Goal: Transaction & Acquisition: Purchase product/service

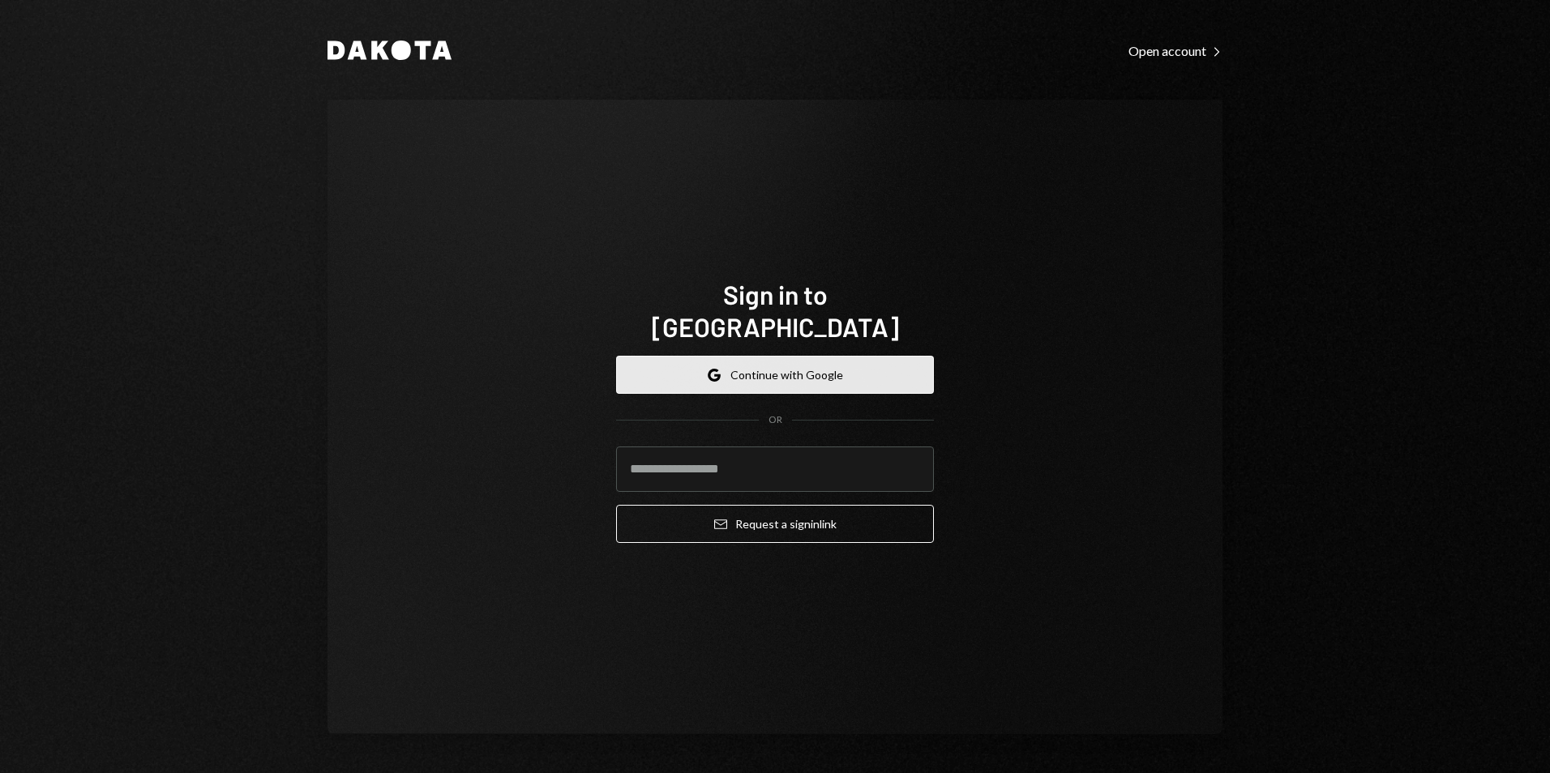
click at [822, 356] on button "Google Continue with Google" at bounding box center [775, 375] width 318 height 38
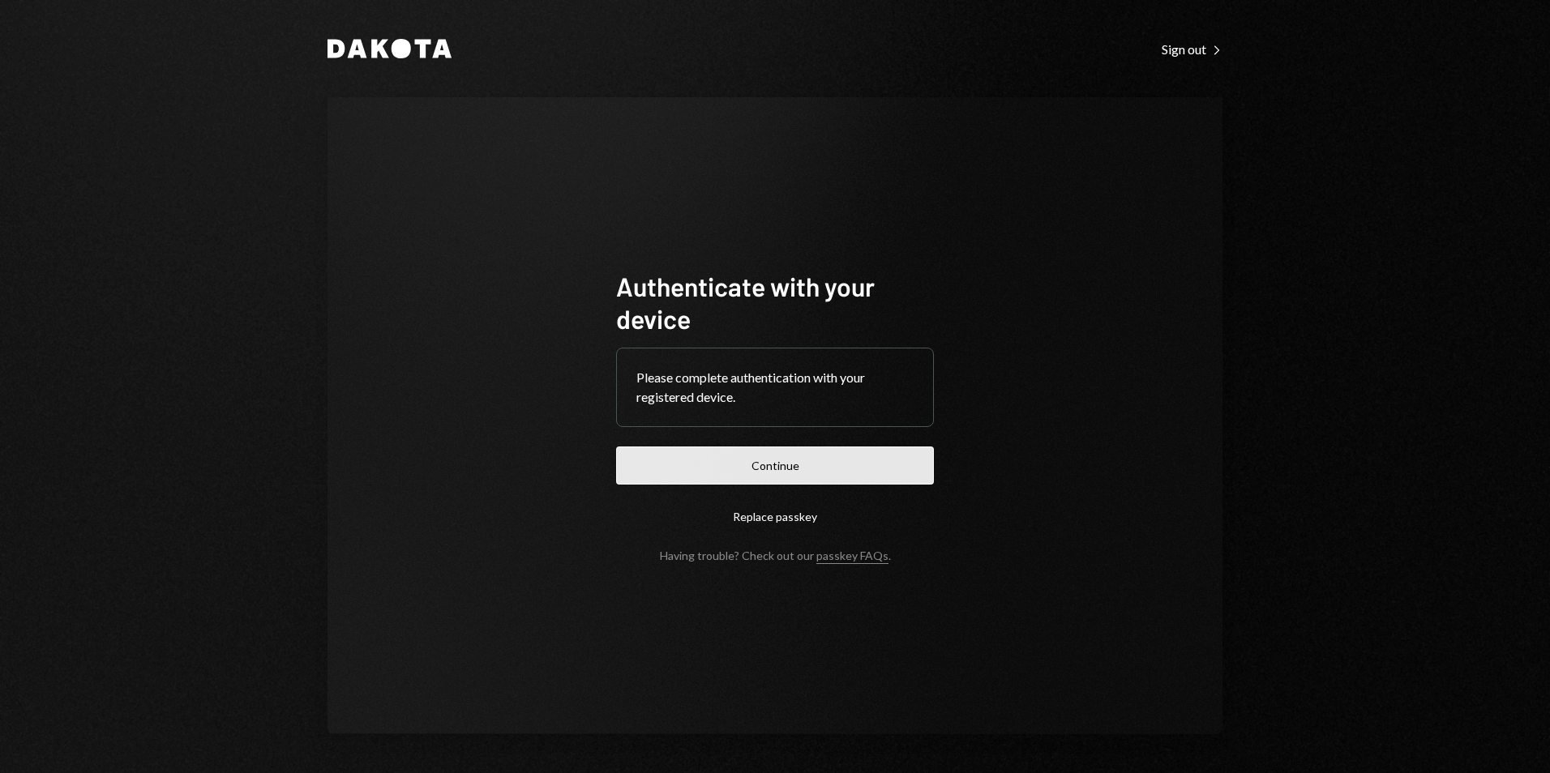
click at [740, 468] on button "Continue" at bounding box center [775, 466] width 318 height 38
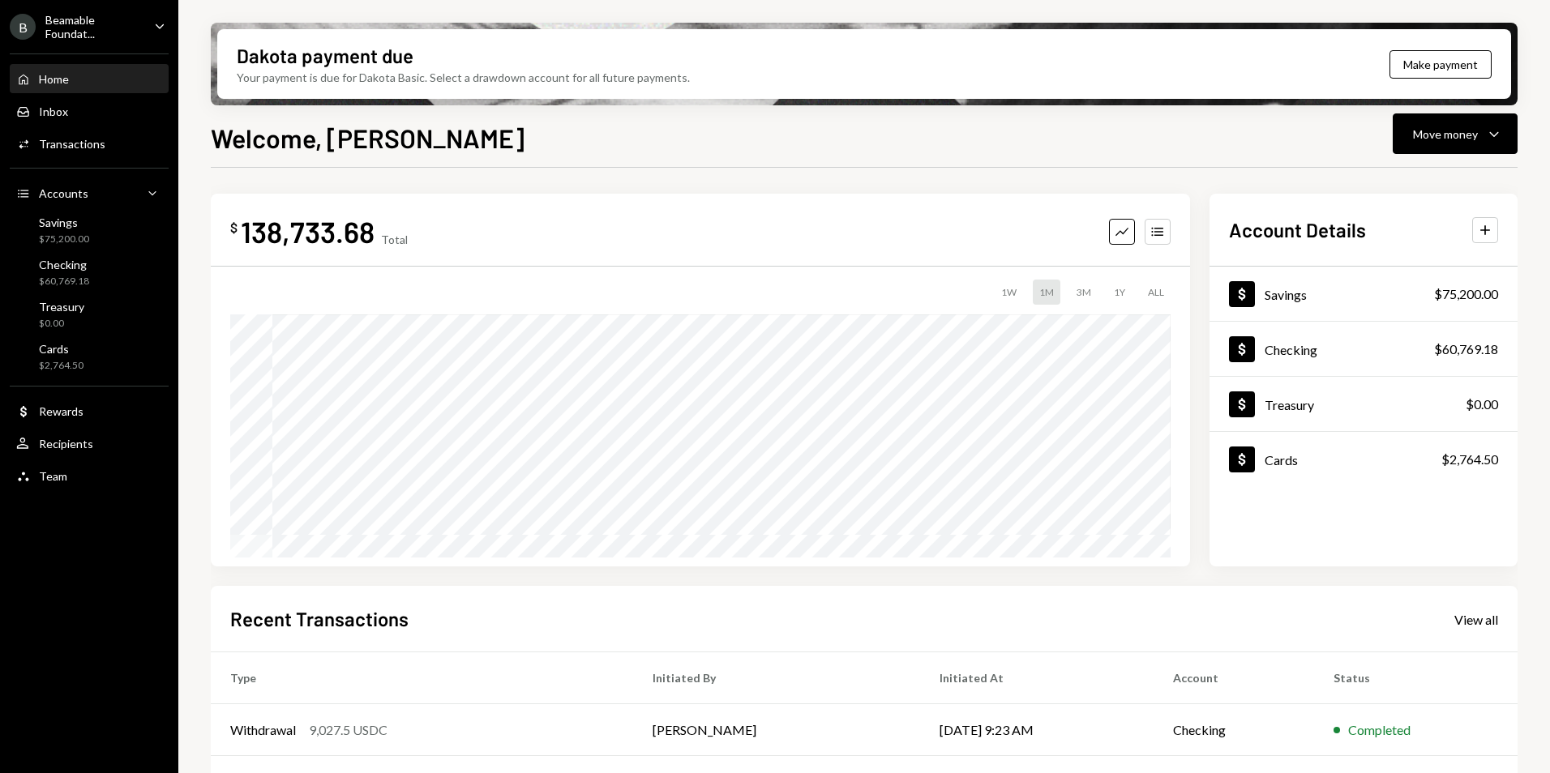
click at [102, 36] on div "Beamable Foundat..." at bounding box center [93, 27] width 96 height 28
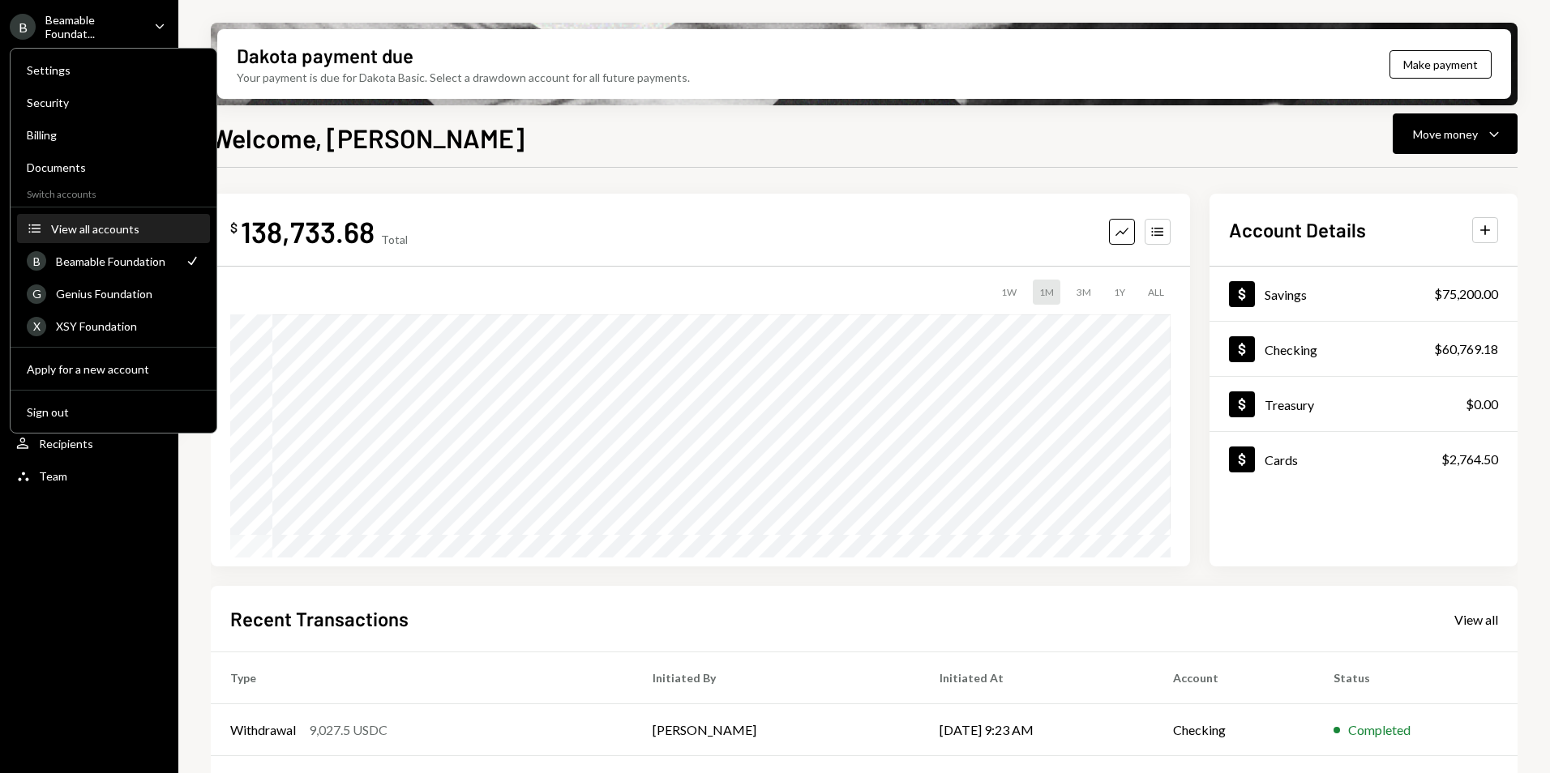
click at [112, 225] on div "View all accounts" at bounding box center [125, 229] width 149 height 14
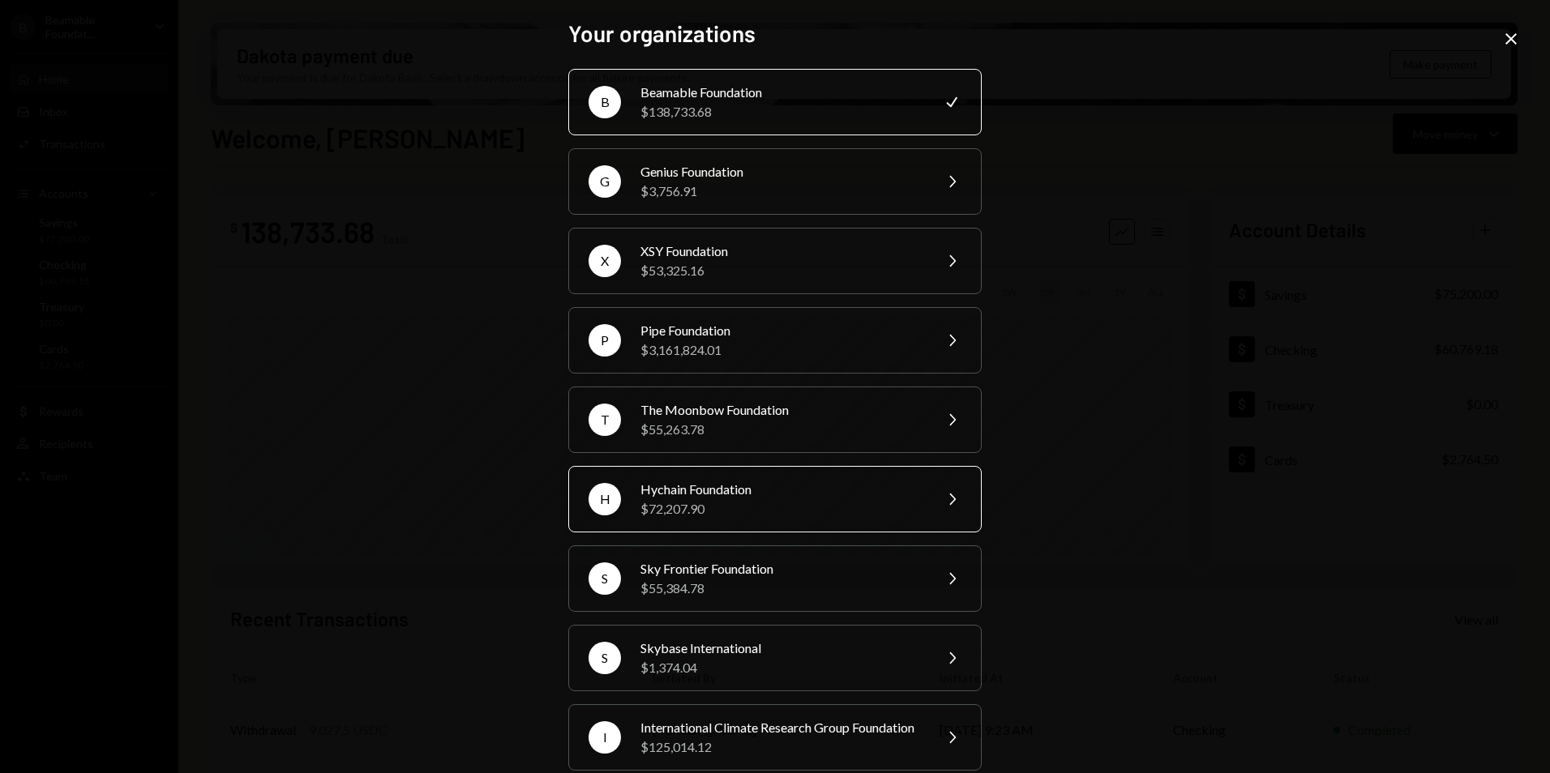
click at [783, 487] on div "Hychain Foundation" at bounding box center [781, 489] width 282 height 19
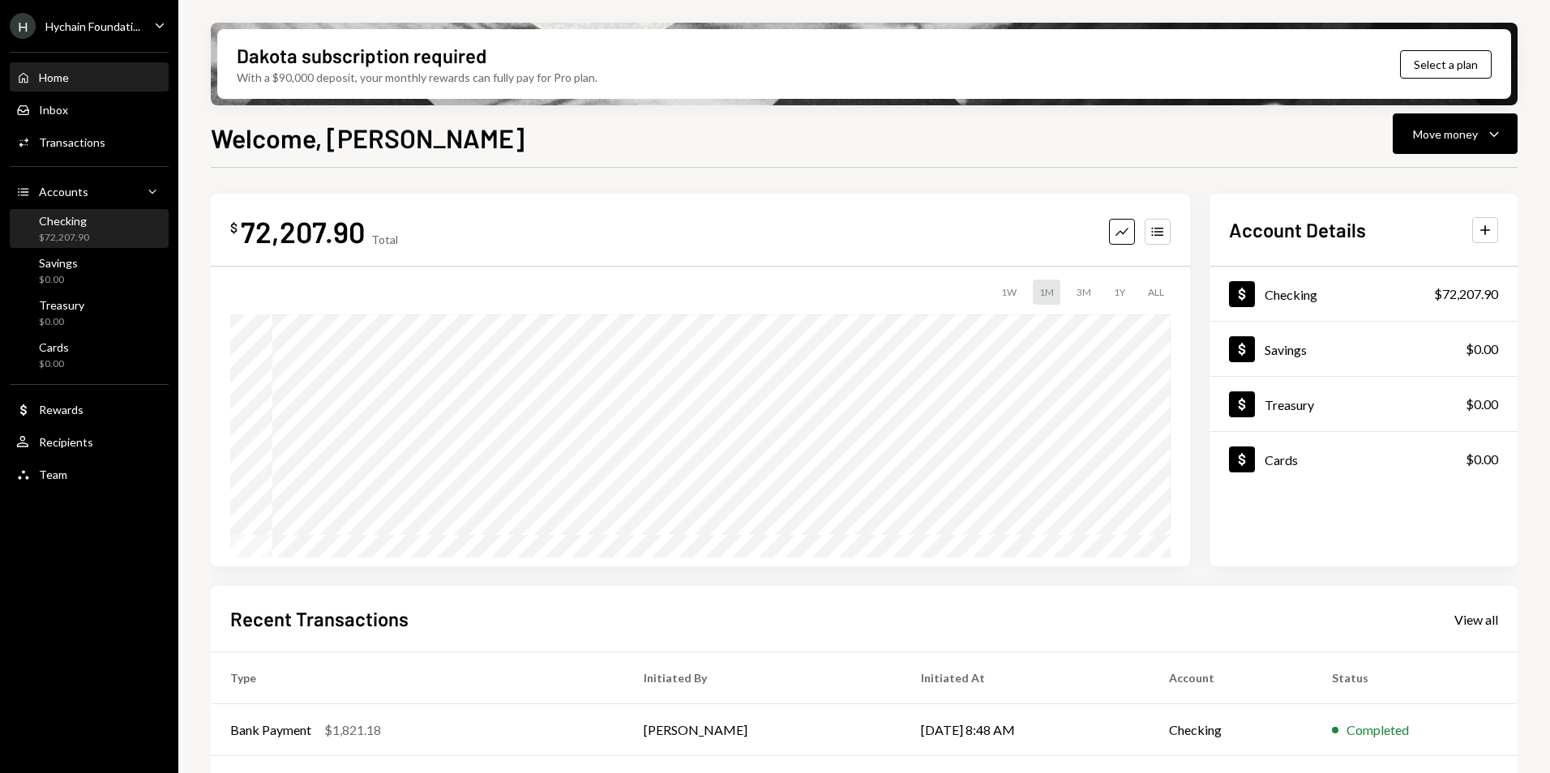
click at [104, 242] on div "Checking $72,207.90" at bounding box center [89, 229] width 146 height 31
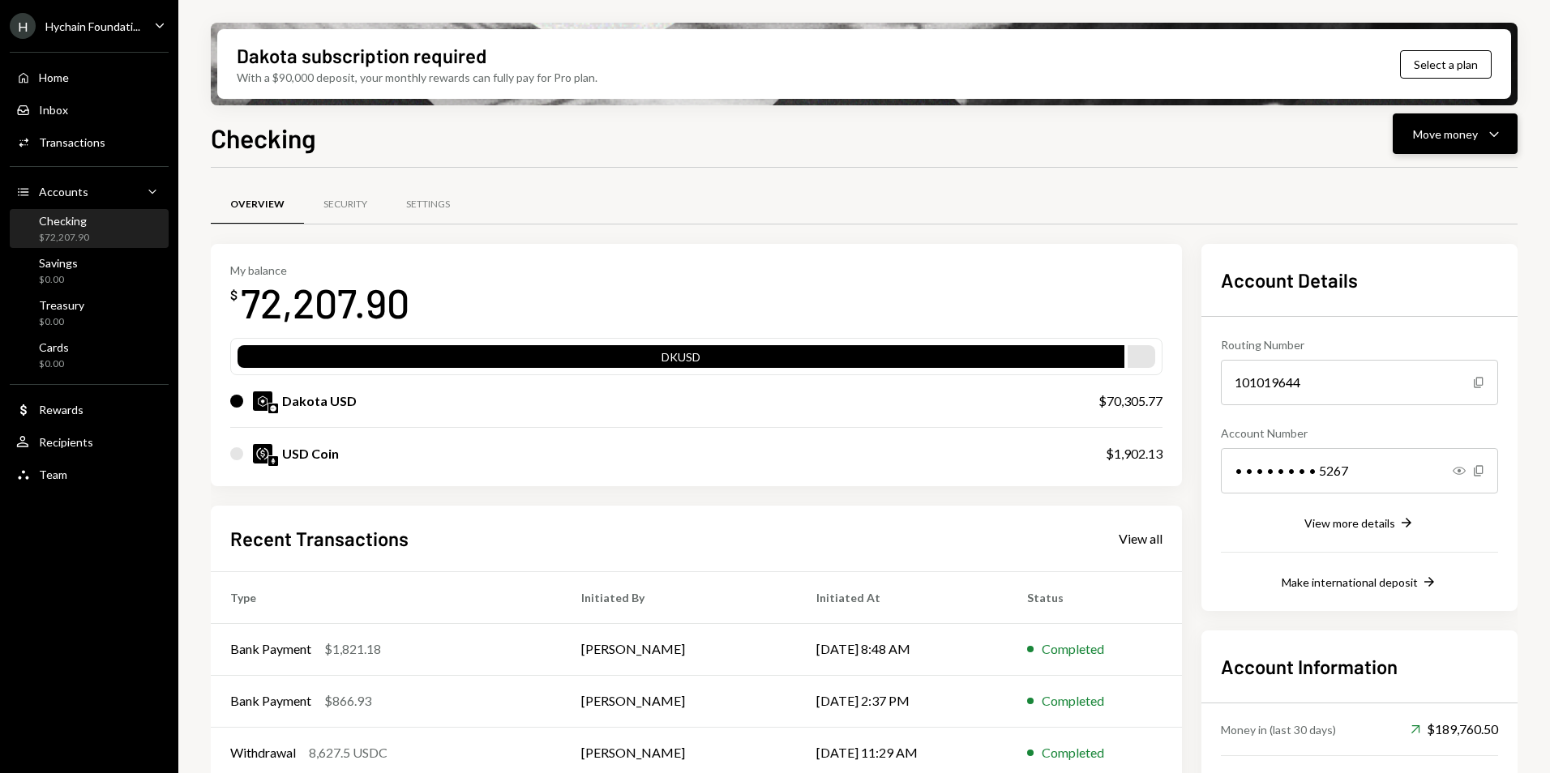
click at [1432, 146] on button "Move money Caret Down" at bounding box center [1454, 133] width 125 height 41
click at [1427, 179] on div "Send" at bounding box center [1442, 182] width 118 height 17
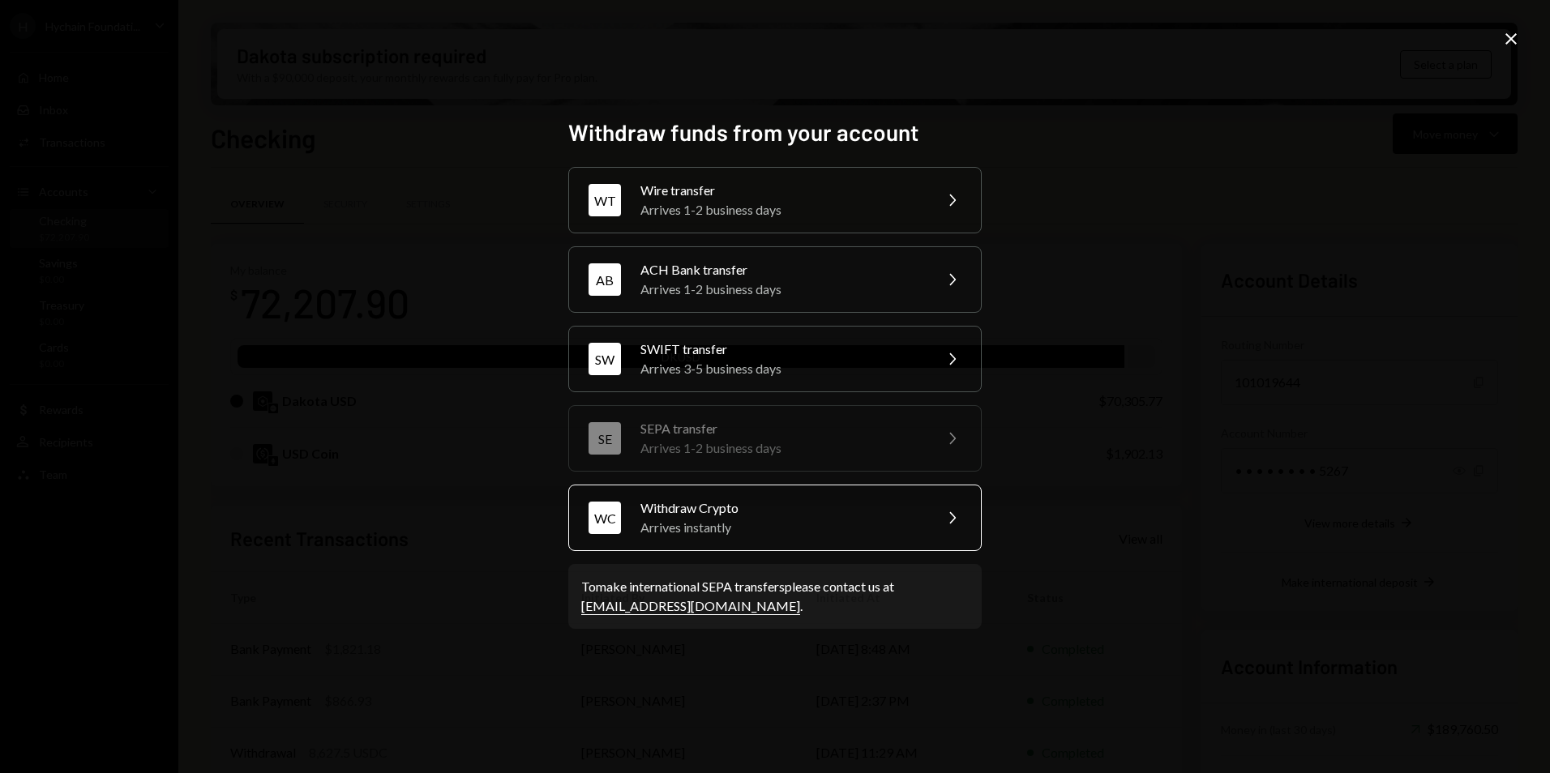
click at [757, 530] on div "Arrives instantly" at bounding box center [781, 527] width 282 height 19
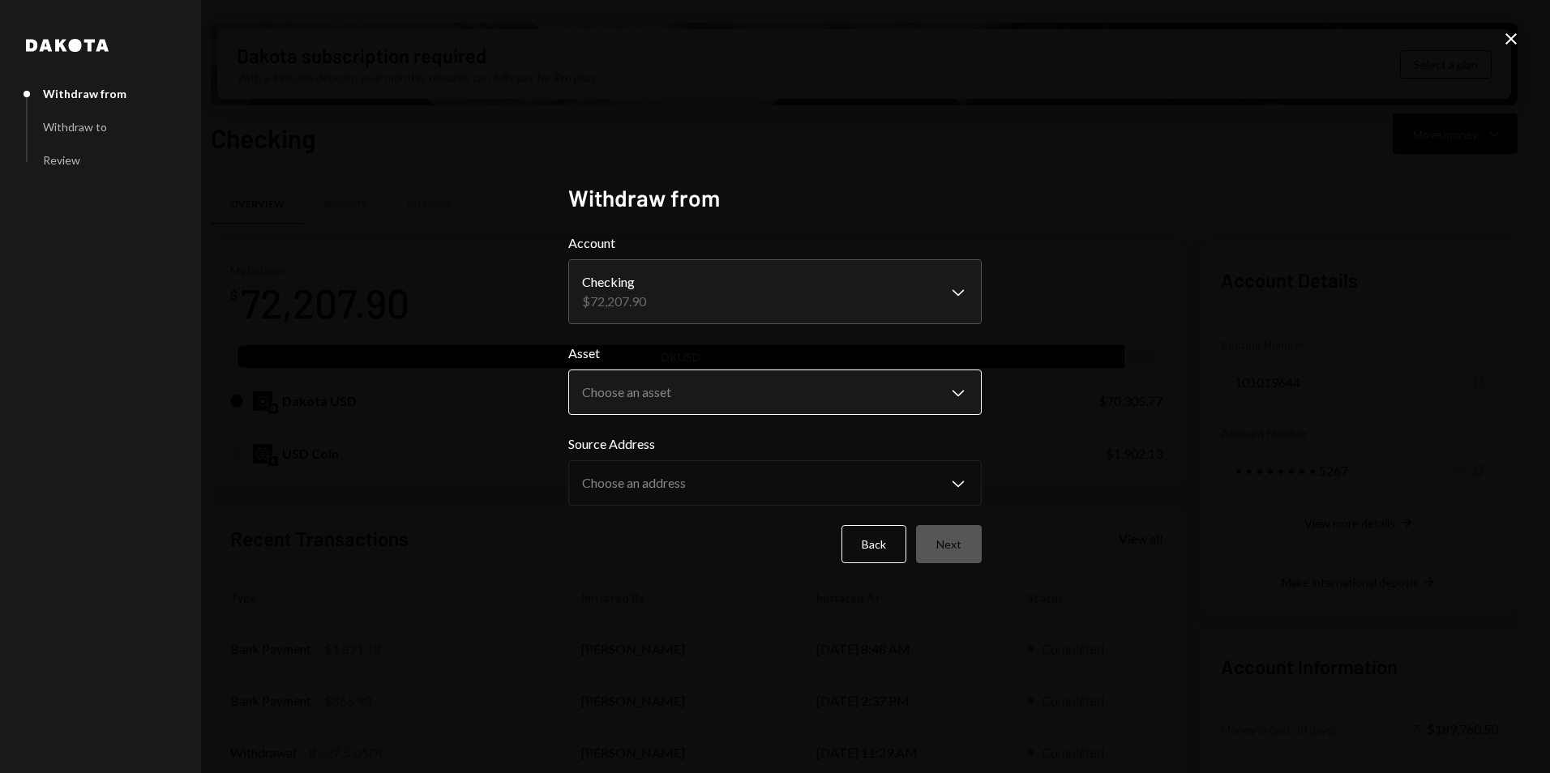
click at [733, 396] on body "H Hychain Foundati... Caret Down Home Home Inbox Inbox Activities Transactions …" at bounding box center [775, 386] width 1550 height 773
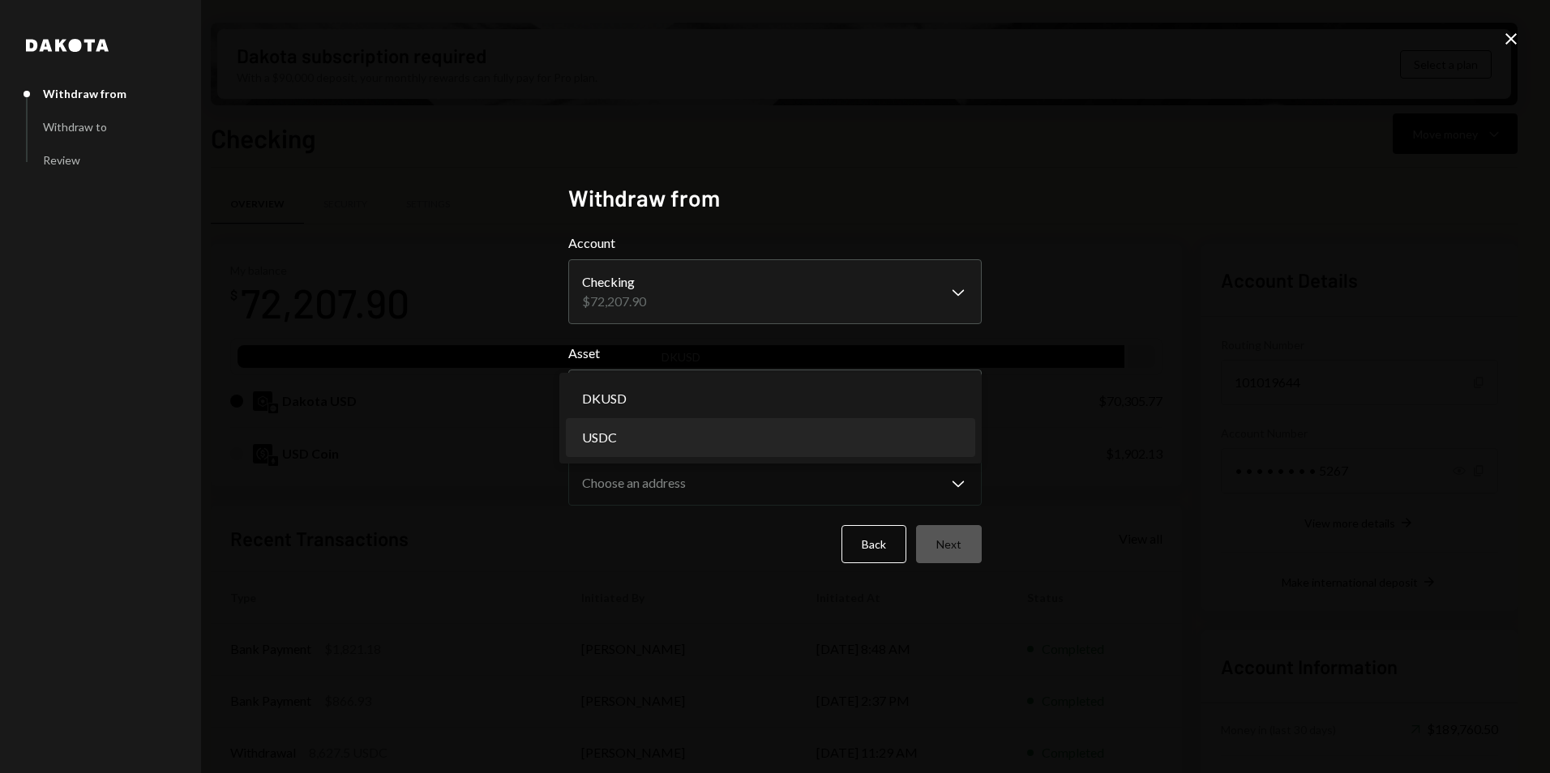
select select "****"
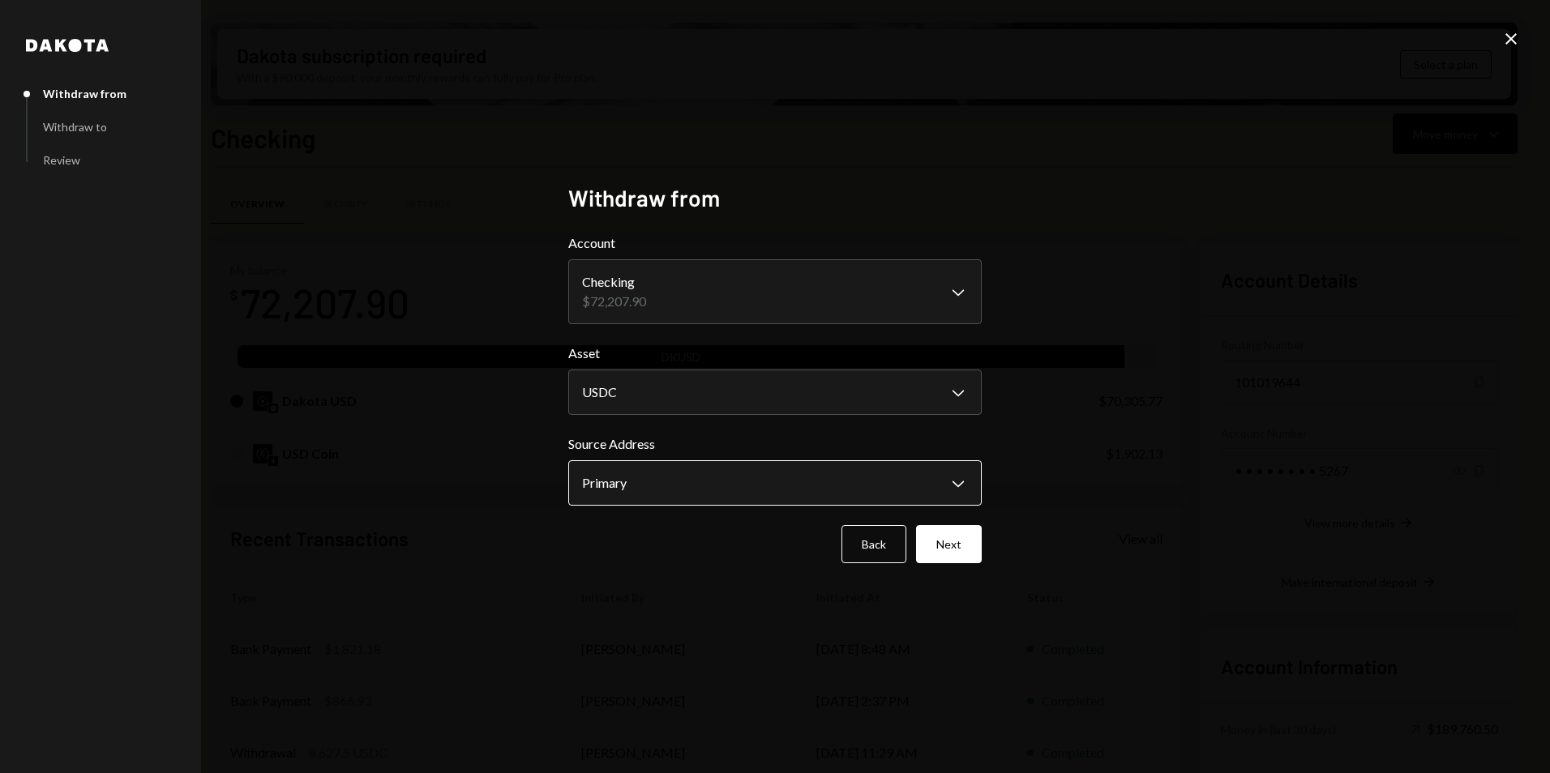
click at [763, 469] on body "H Hychain Foundati... Caret Down Home Home Inbox Inbox Activities Transactions …" at bounding box center [775, 386] width 1550 height 773
click at [858, 541] on button "Back" at bounding box center [873, 544] width 65 height 38
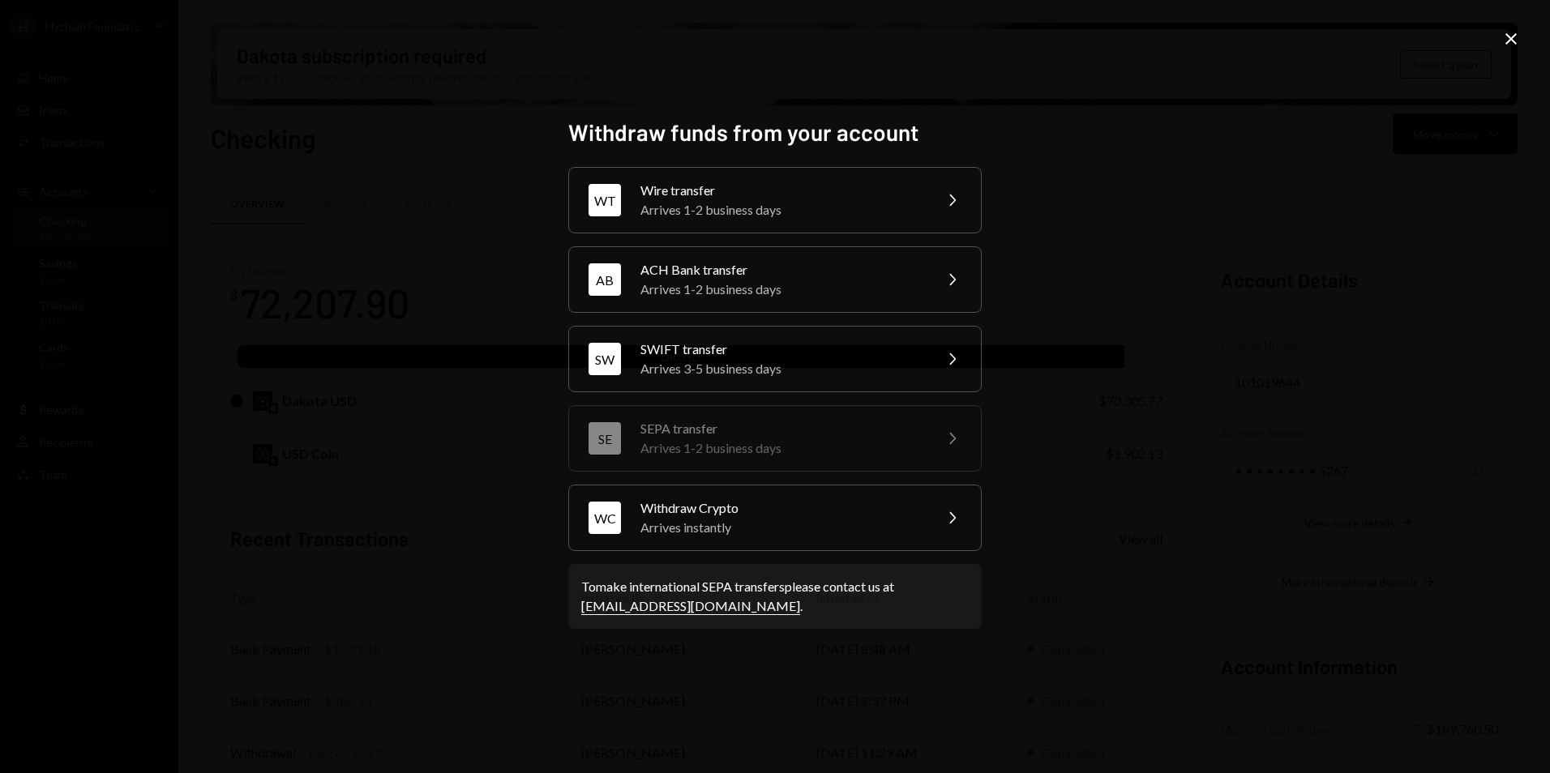
click at [1512, 42] on icon "Close" at bounding box center [1510, 38] width 19 height 19
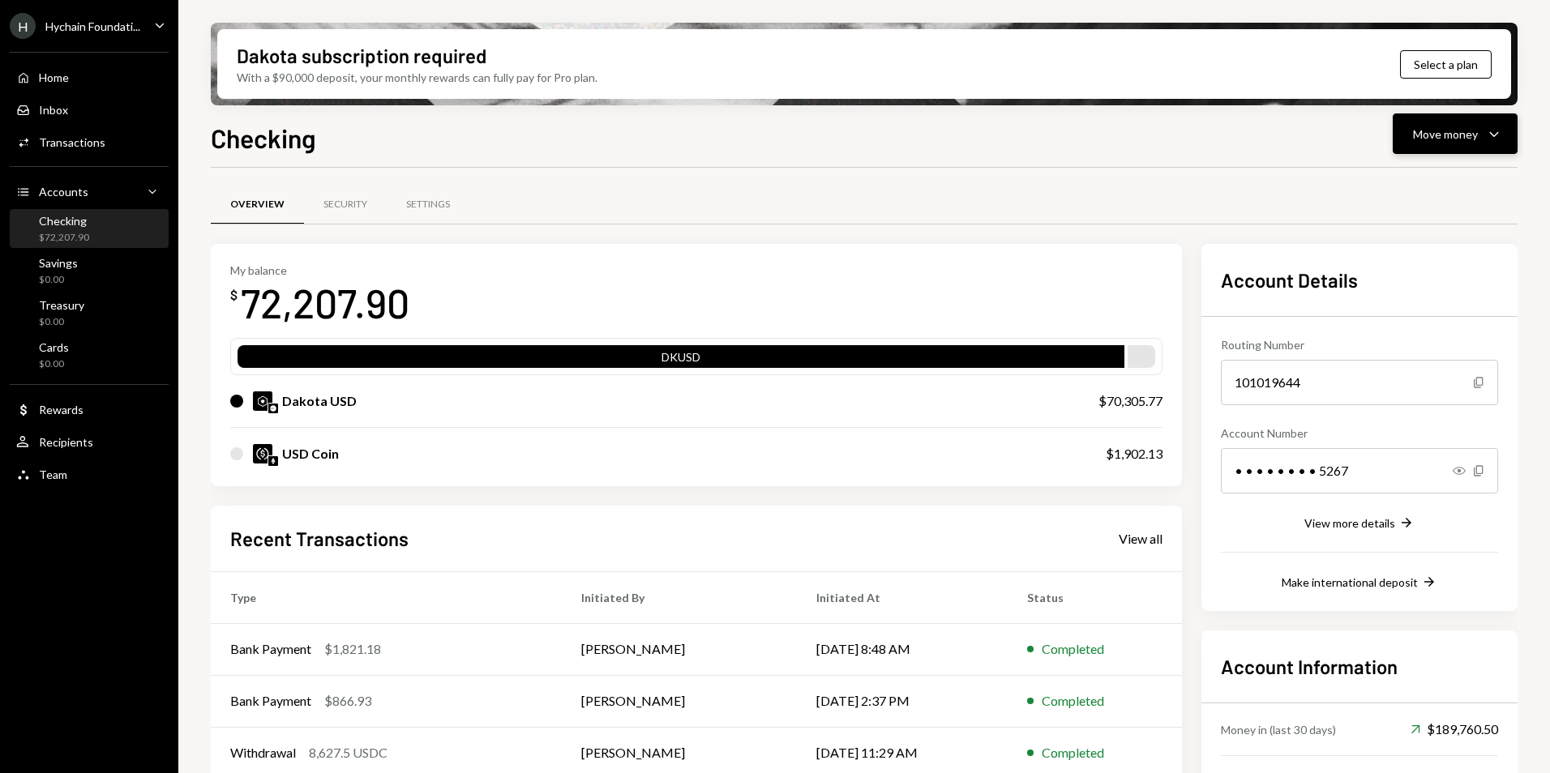
click at [1455, 137] on div "Move money" at bounding box center [1445, 134] width 65 height 17
click at [1447, 293] on div "Swap Swap stablecoins" at bounding box center [1430, 306] width 162 height 36
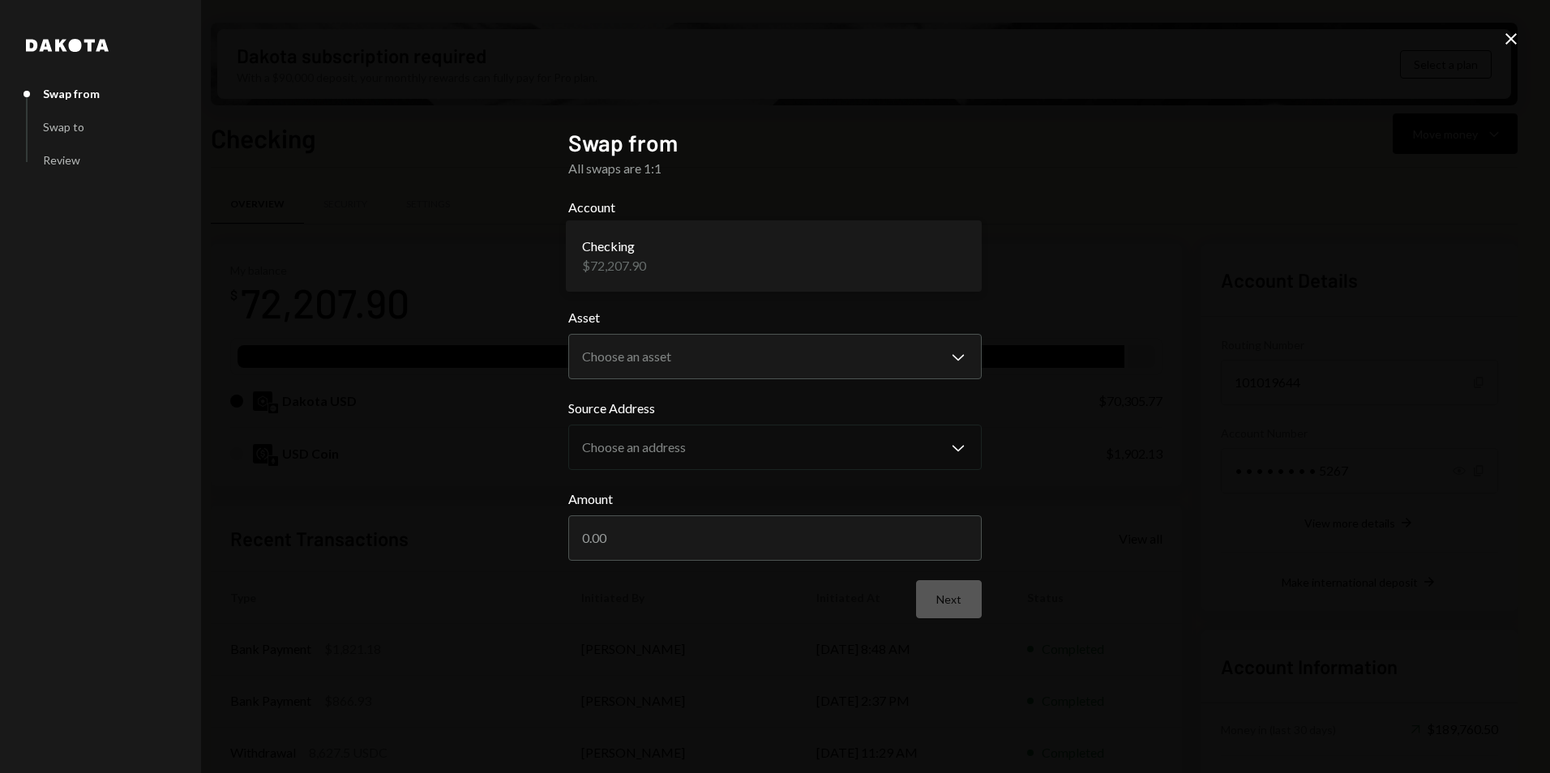
click at [725, 262] on body "H Hychain Foundati... Caret Down Home Home Inbox Inbox Activities Transactions …" at bounding box center [775, 386] width 1550 height 773
click at [726, 344] on body "H Hychain Foundati... Caret Down Home Home Inbox Inbox Activities Transactions …" at bounding box center [775, 386] width 1550 height 773
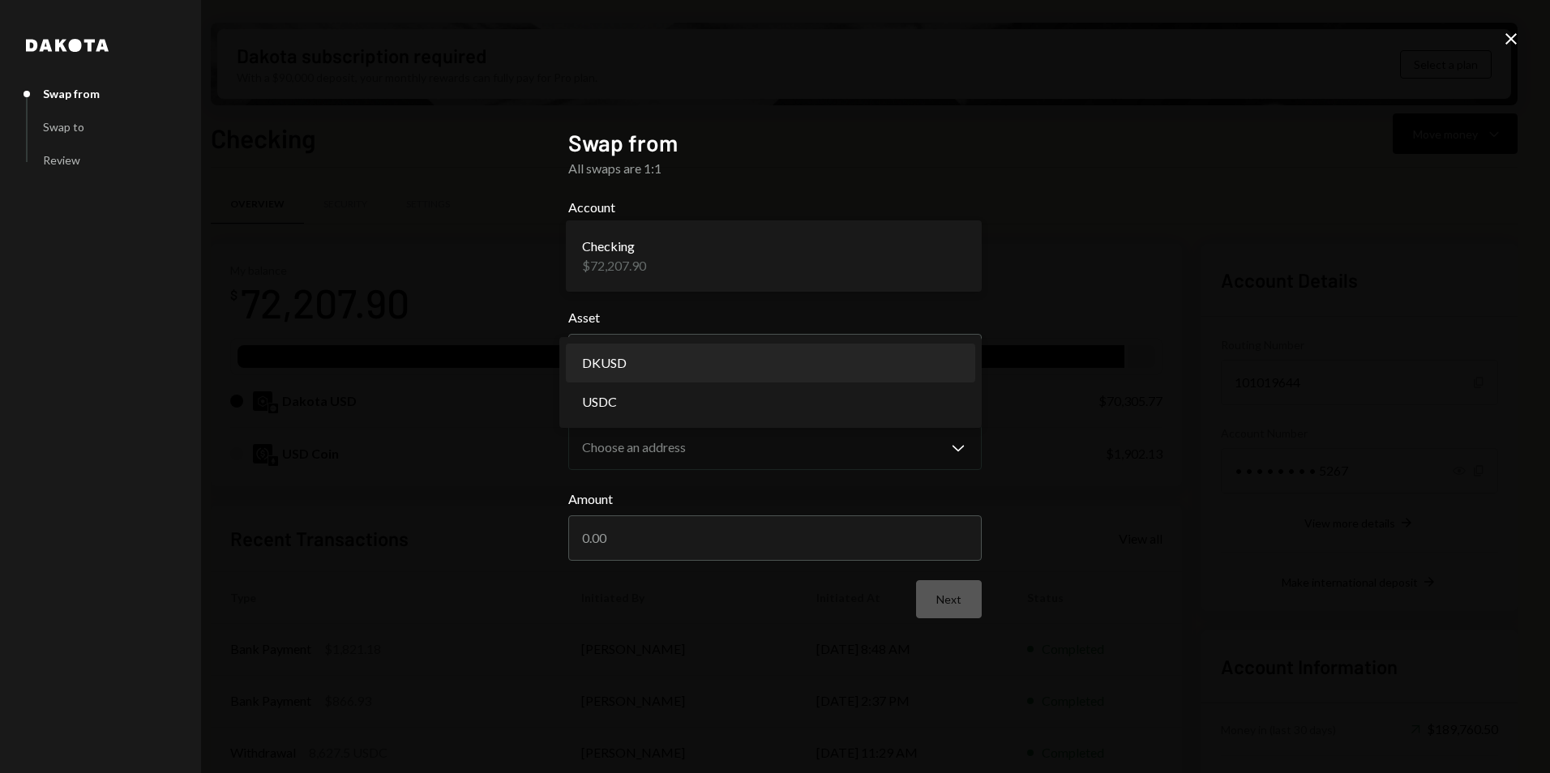
select select "*****"
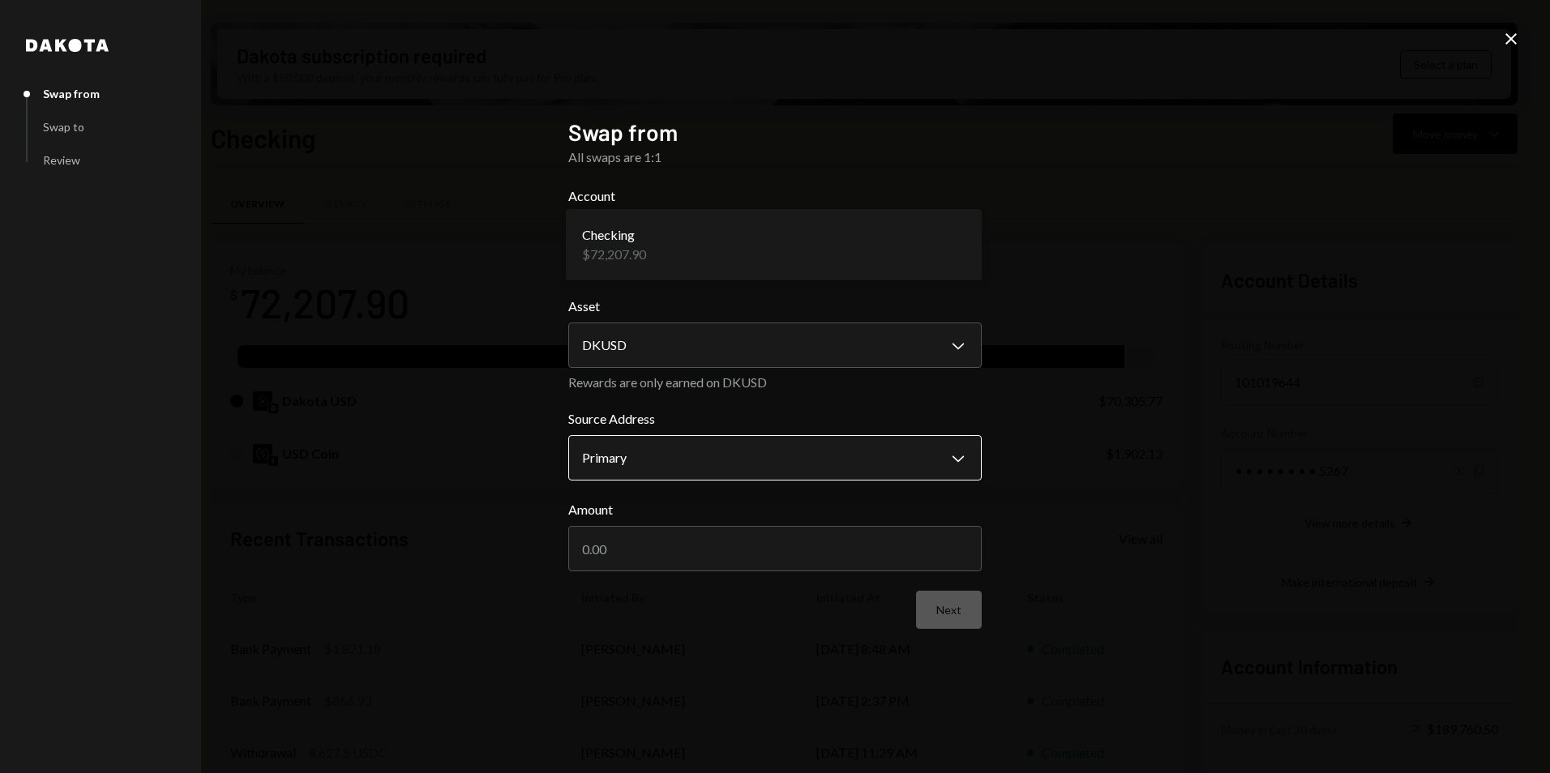
click at [693, 458] on body "H Hychain Foundati... Caret Down Home Home Inbox Inbox Activities Transactions …" at bounding box center [775, 386] width 1550 height 773
click at [691, 528] on input "Amount" at bounding box center [774, 548] width 413 height 45
click at [682, 475] on body "H Hychain Foundati... Caret Down Home Home Inbox Inbox Activities Transactions …" at bounding box center [775, 386] width 1550 height 773
click at [714, 549] on input "Amount" at bounding box center [774, 548] width 413 height 45
click at [715, 550] on input "Amount" at bounding box center [774, 548] width 413 height 45
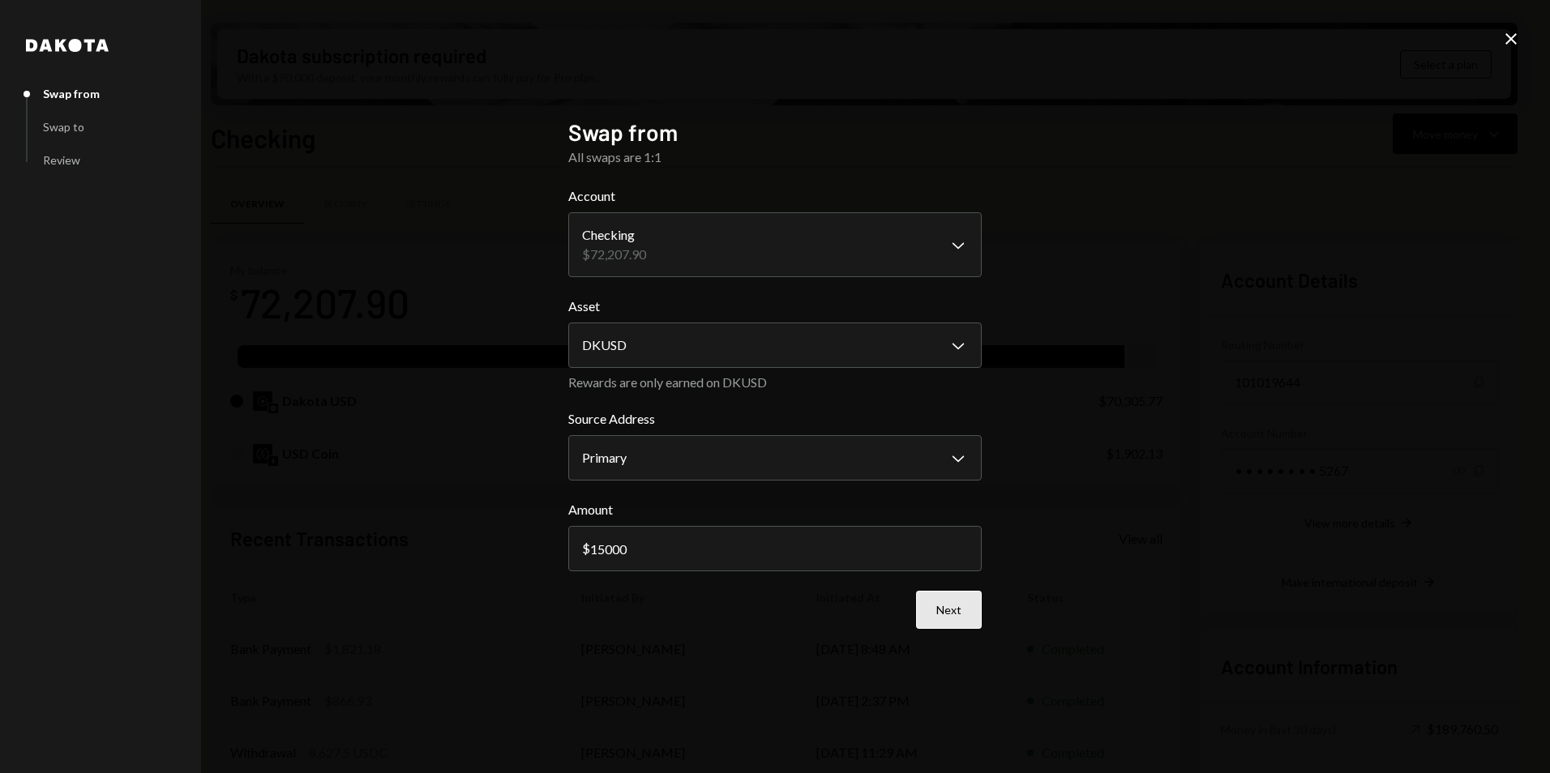
type input "15000"
click at [964, 601] on button "Next" at bounding box center [949, 610] width 66 height 38
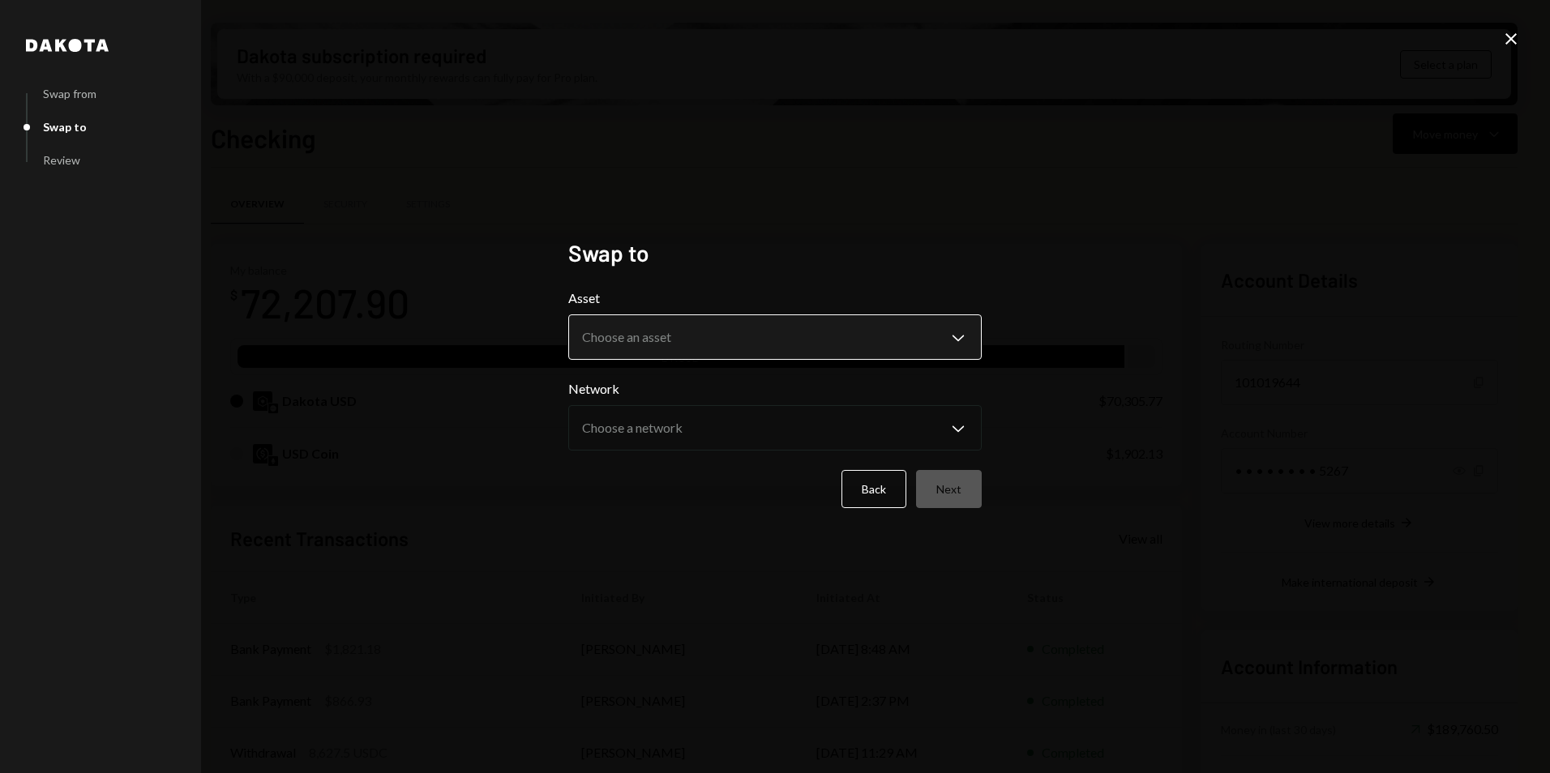
click at [650, 340] on body "H Hychain Foundati... Caret Down Home Home Inbox Inbox Activities Transactions …" at bounding box center [775, 386] width 1550 height 773
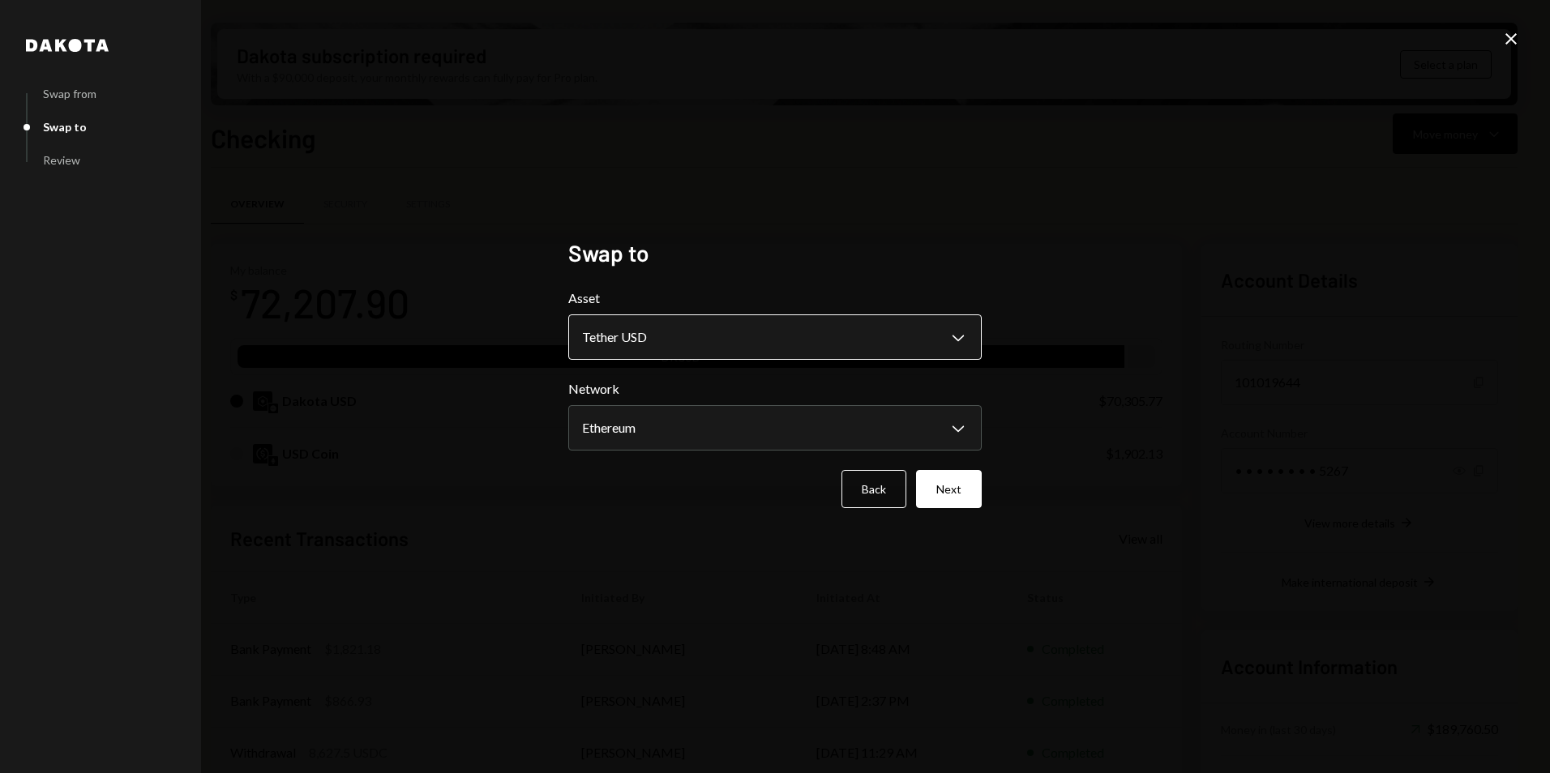
click at [665, 332] on body "H Hychain Foundati... Caret Down Home Home Inbox Inbox Activities Transactions …" at bounding box center [775, 386] width 1550 height 773
select select "****"
click at [665, 440] on body "H Hychain Foundati... Caret Down Home Home Inbox Inbox Activities Transactions …" at bounding box center [775, 386] width 1550 height 773
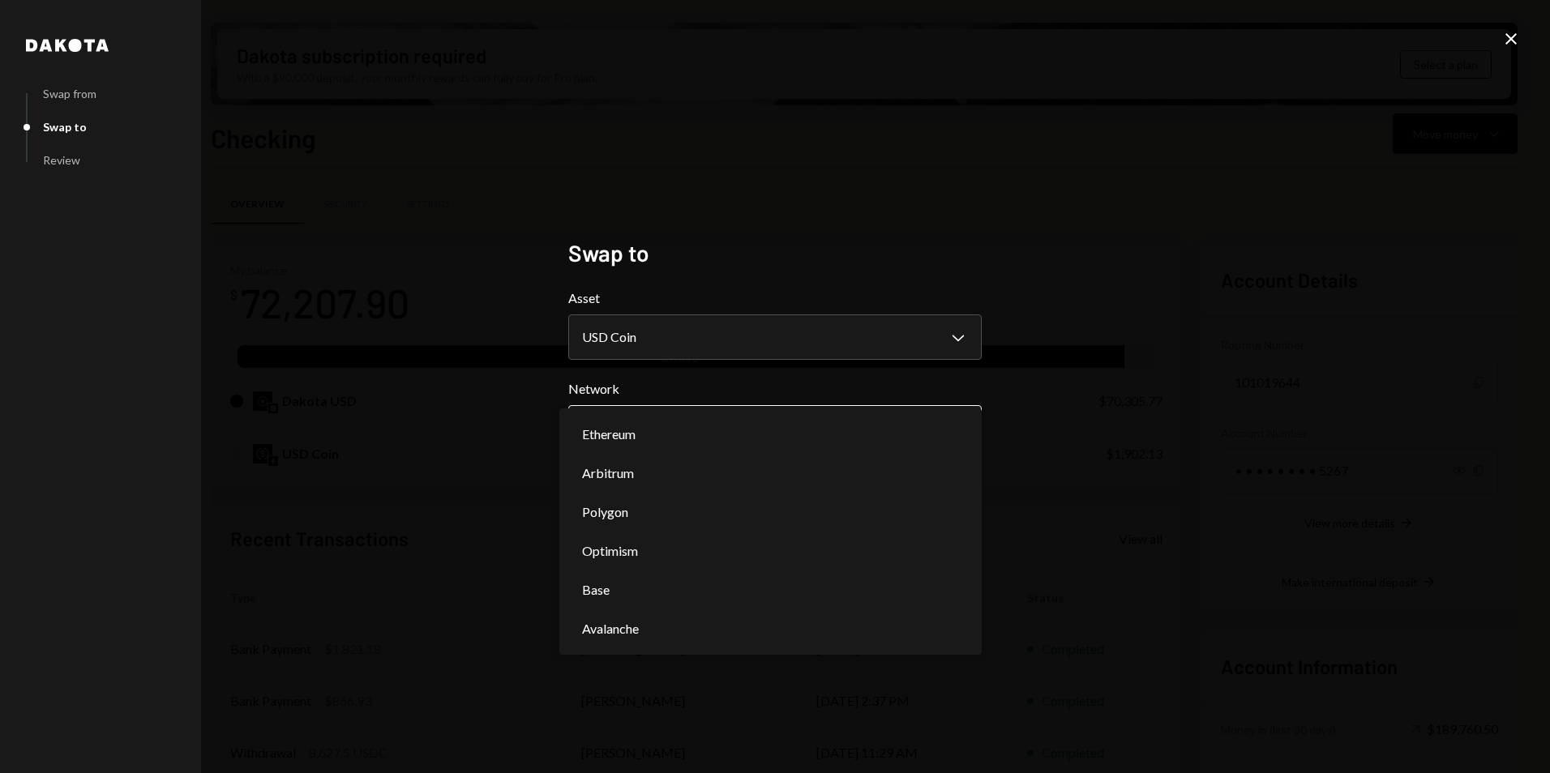
drag, startPoint x: 666, startPoint y: 449, endPoint x: 693, endPoint y: 450, distance: 26.8
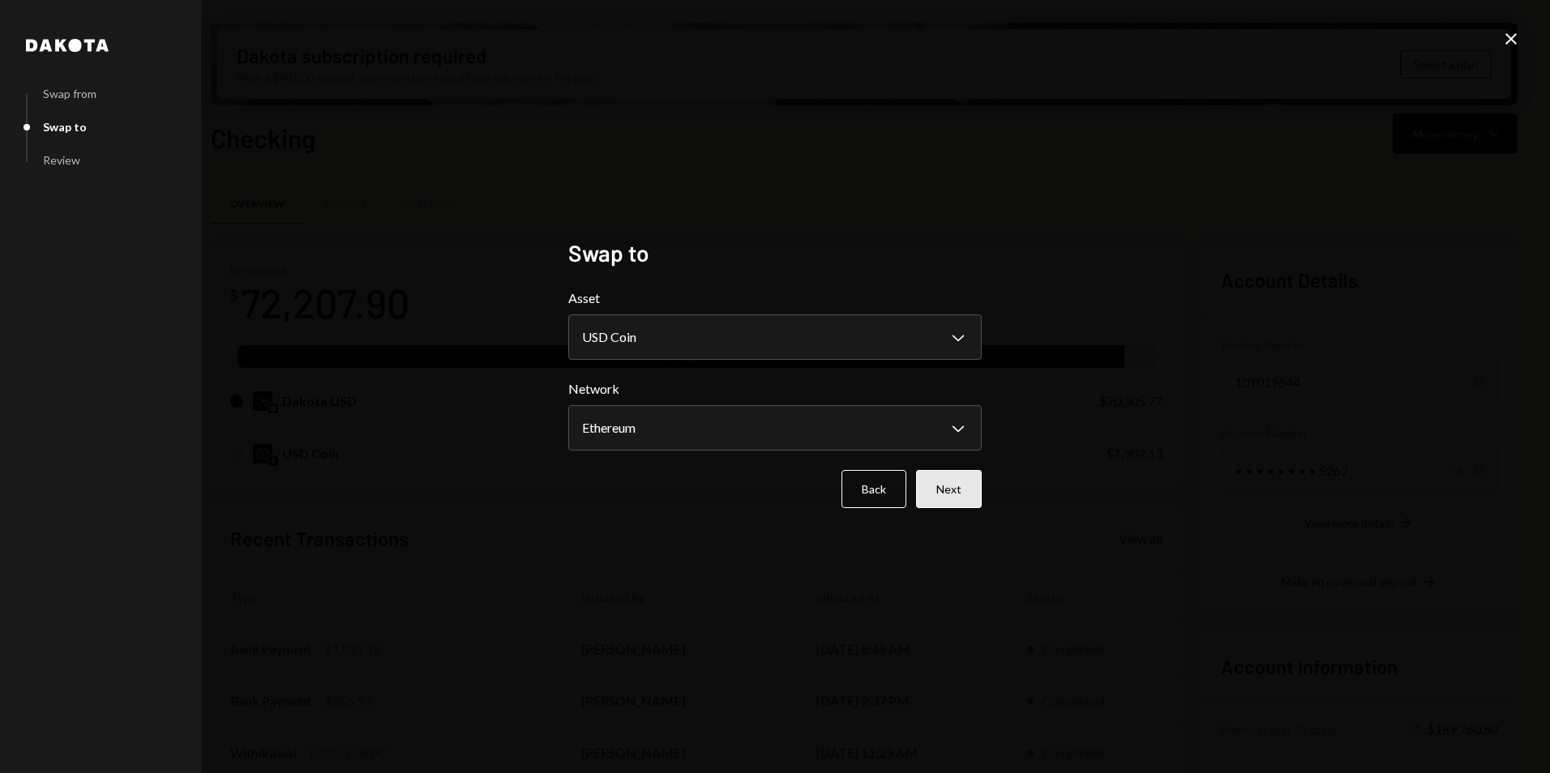
click at [954, 493] on button "Next" at bounding box center [949, 489] width 66 height 38
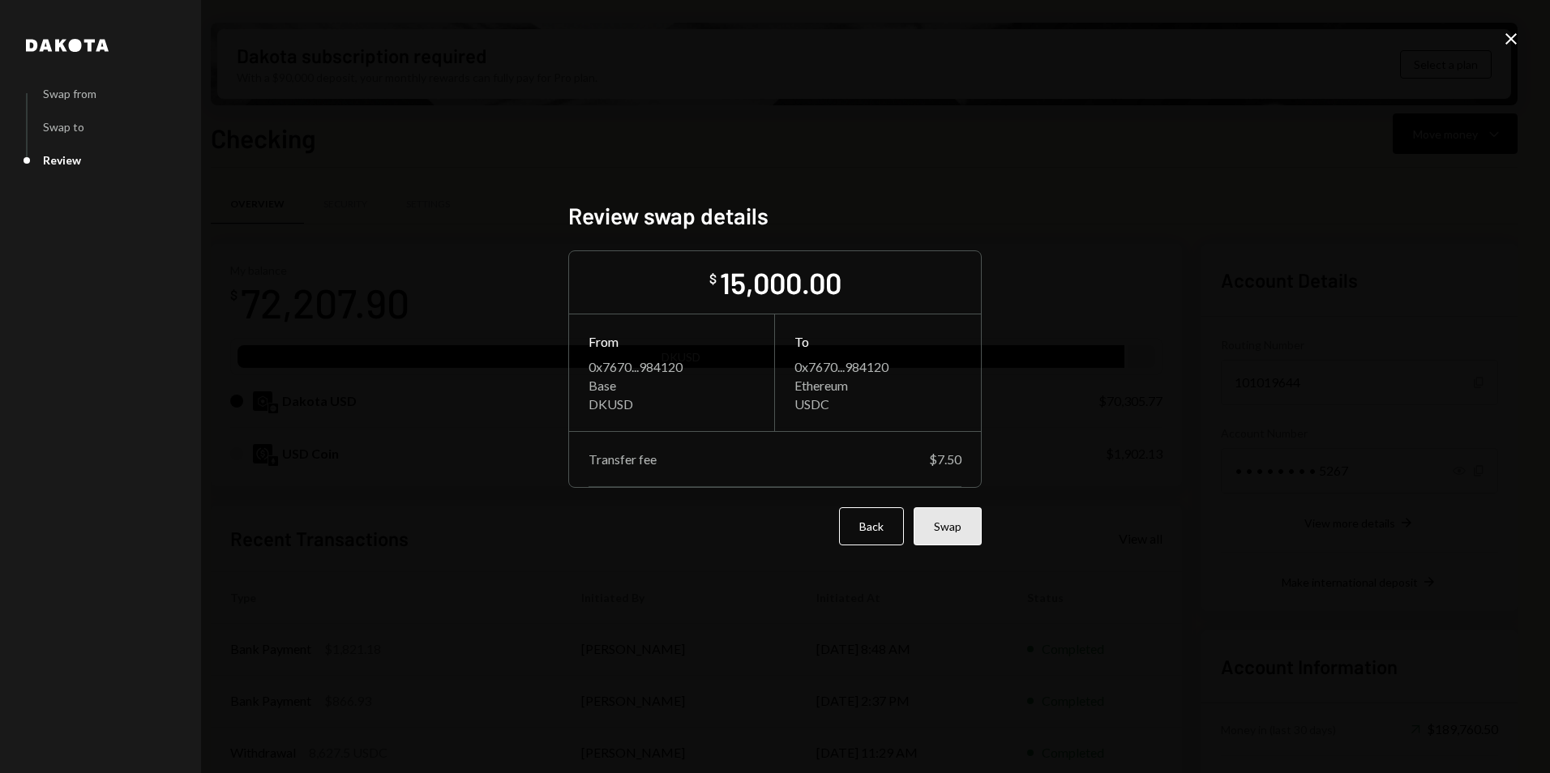
click at [977, 537] on button "Swap" at bounding box center [947, 526] width 68 height 38
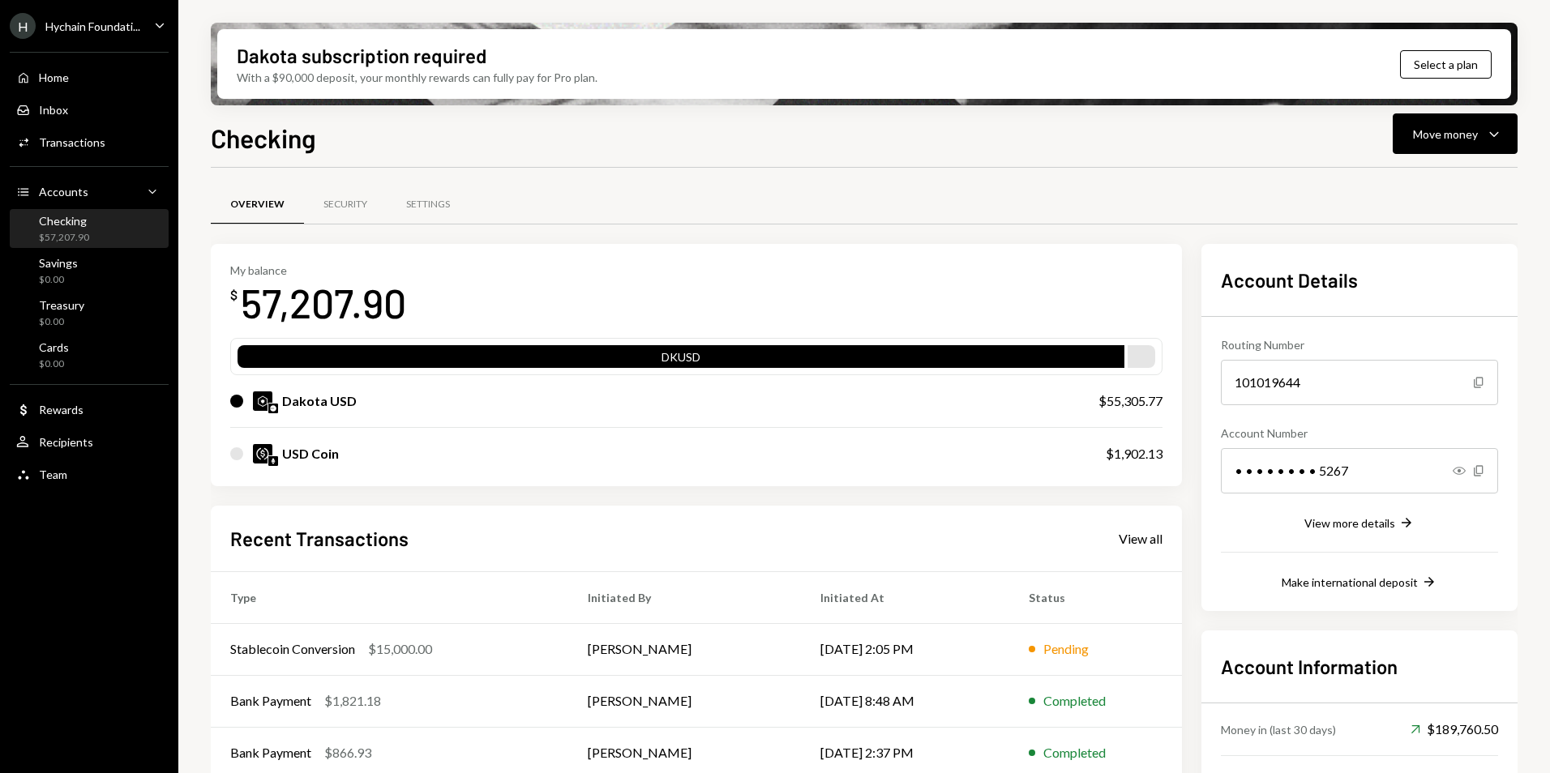
click at [97, 225] on div "Checking $57,207.90" at bounding box center [89, 229] width 146 height 31
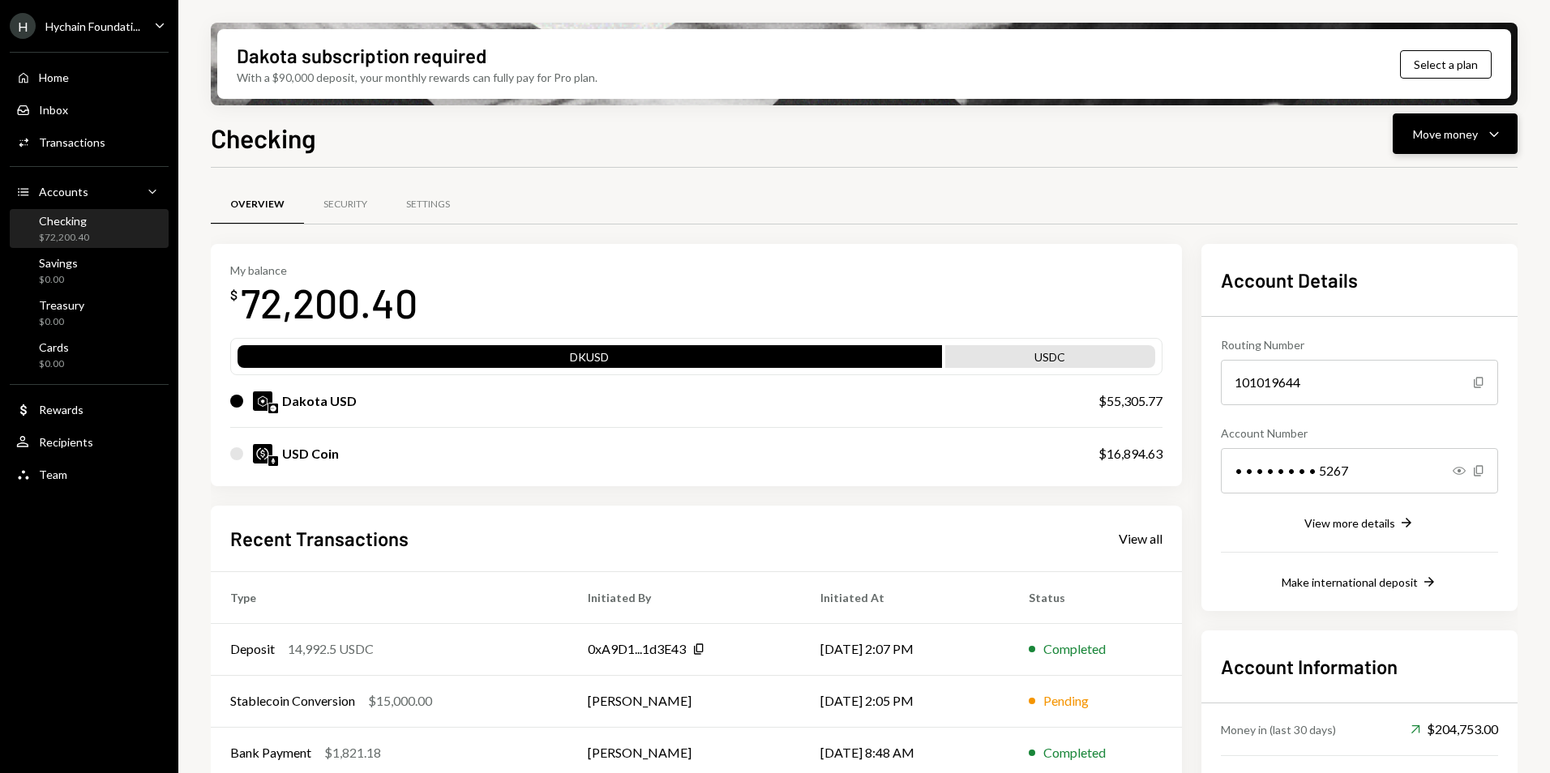
click at [1437, 141] on div "Move money" at bounding box center [1445, 134] width 65 height 17
click at [1421, 186] on div "Send" at bounding box center [1442, 182] width 118 height 17
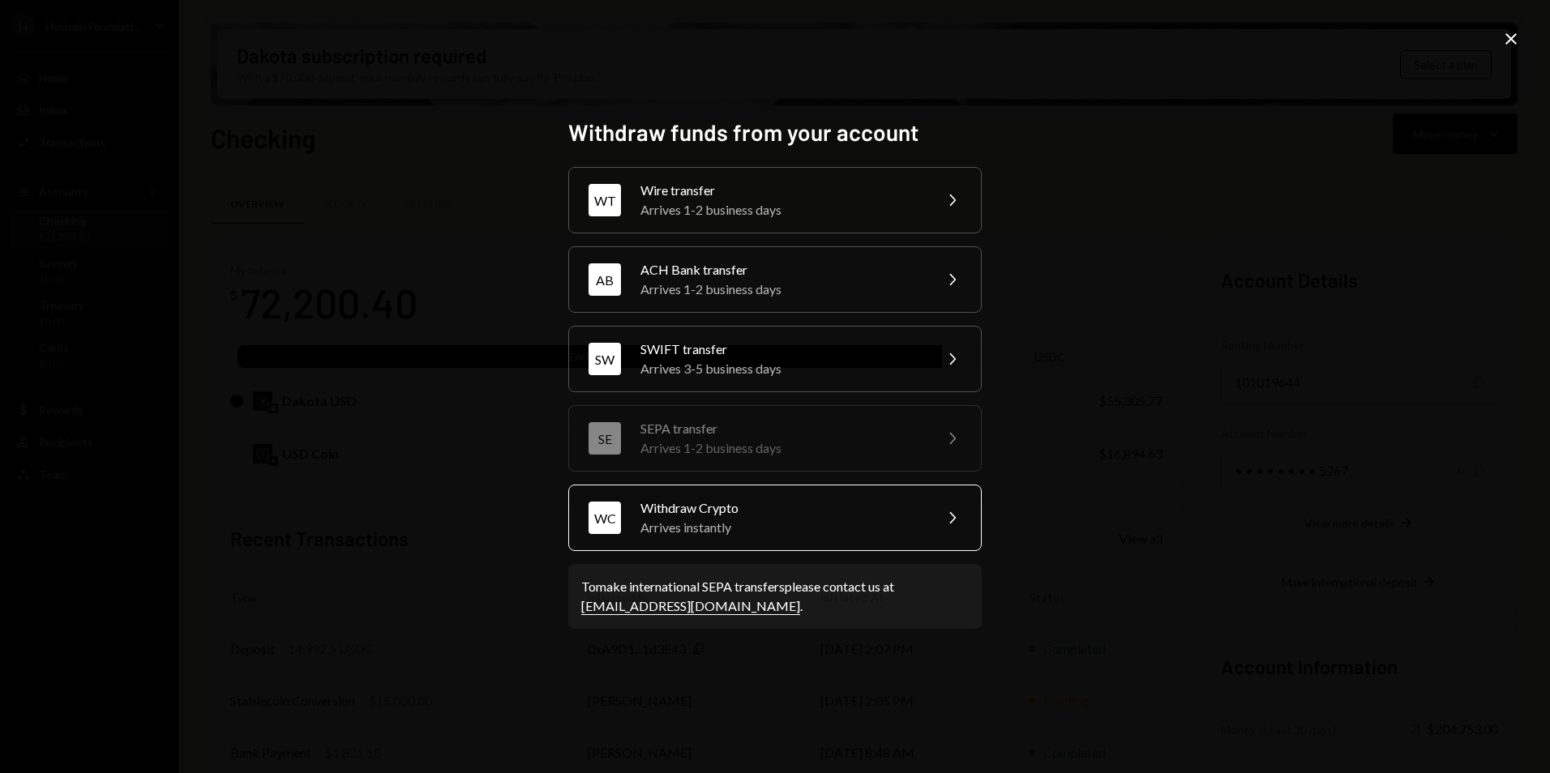
click at [734, 536] on div "Arrives instantly" at bounding box center [781, 527] width 282 height 19
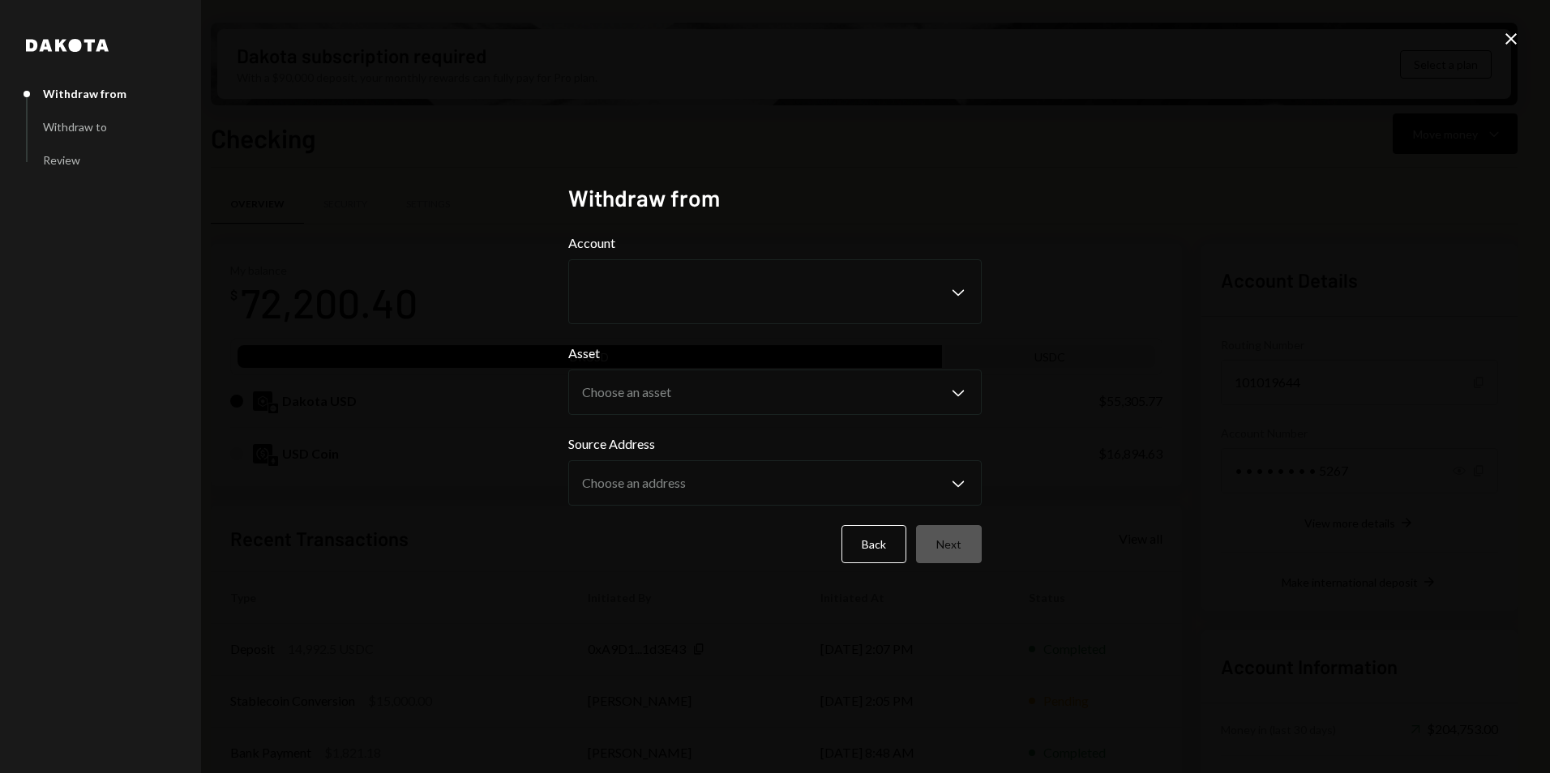
click at [741, 456] on div "Source Address Choose an address Chevron Down" at bounding box center [774, 469] width 413 height 71
drag, startPoint x: 741, startPoint y: 456, endPoint x: 734, endPoint y: 340, distance: 116.9
click at [734, 340] on form "Account Chevron Down Asset Choose an asset Chevron Down Source Address Choose a…" at bounding box center [774, 398] width 413 height 330
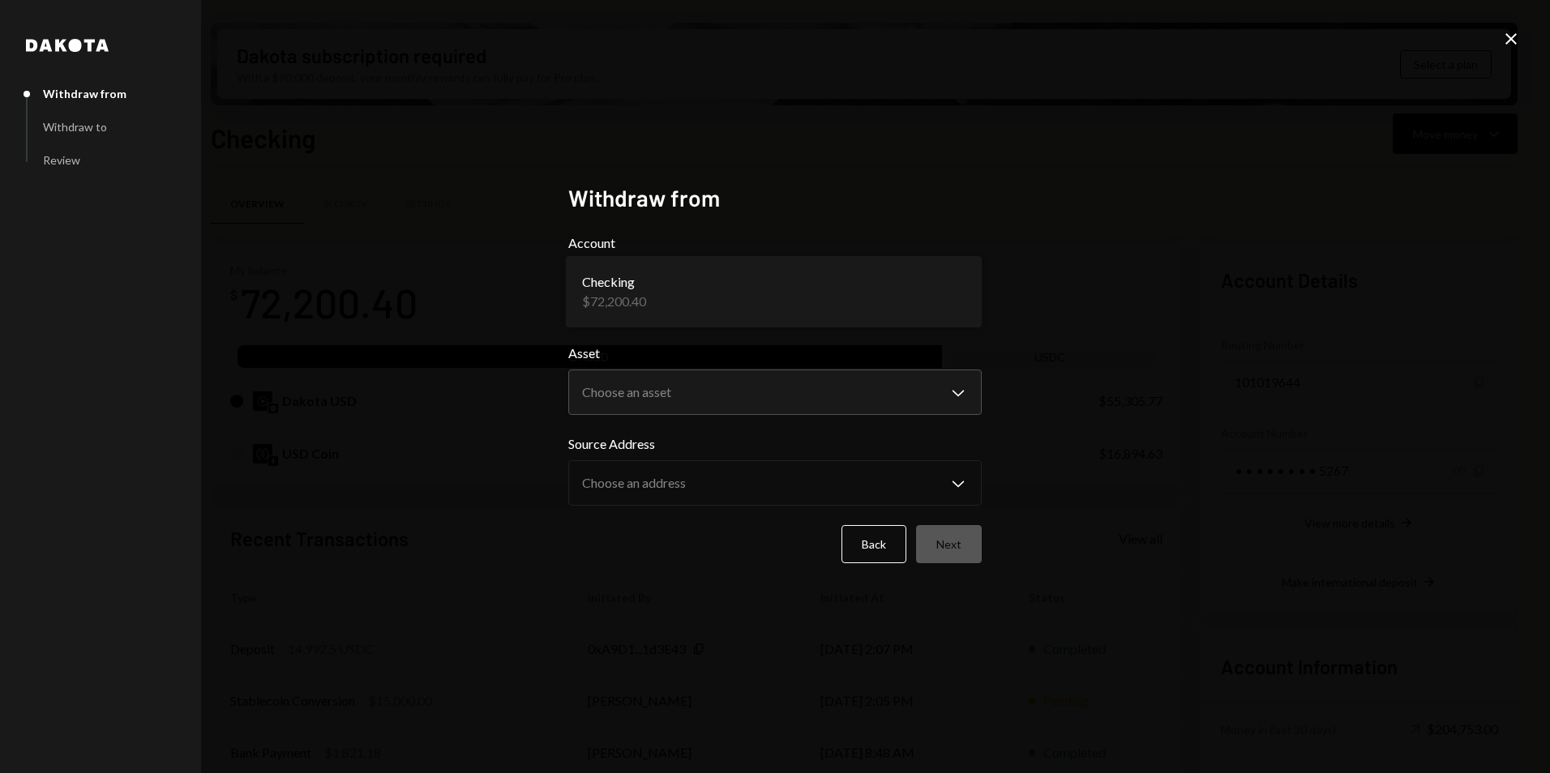
click at [734, 299] on body "H Hychain Foundati... Caret Down Home Home Inbox Inbox Activities Transactions …" at bounding box center [775, 386] width 1550 height 773
click at [726, 405] on body "H Hychain Foundati... Caret Down Home Home Inbox Inbox Activities Transactions …" at bounding box center [775, 386] width 1550 height 773
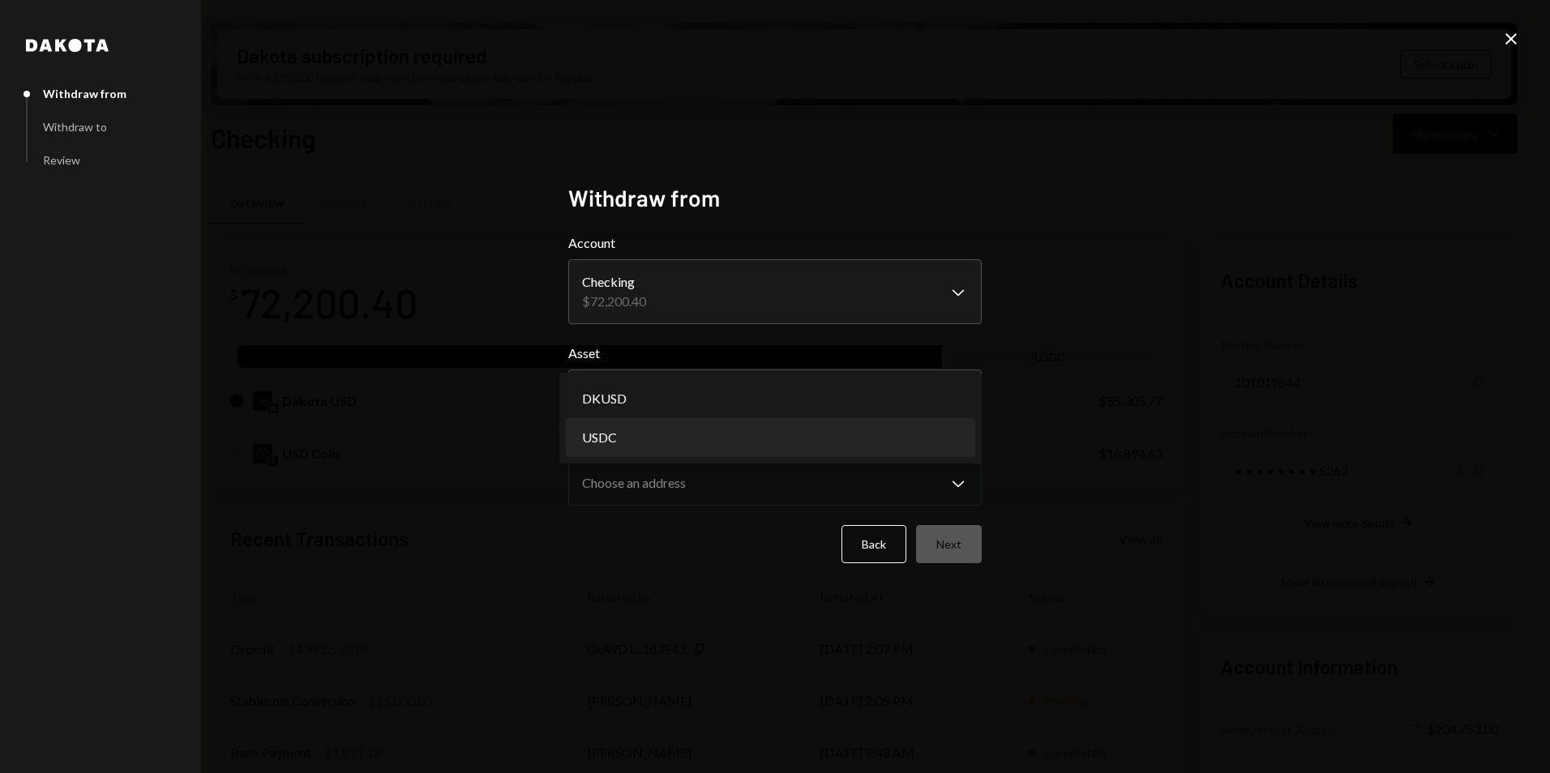
select select "****"
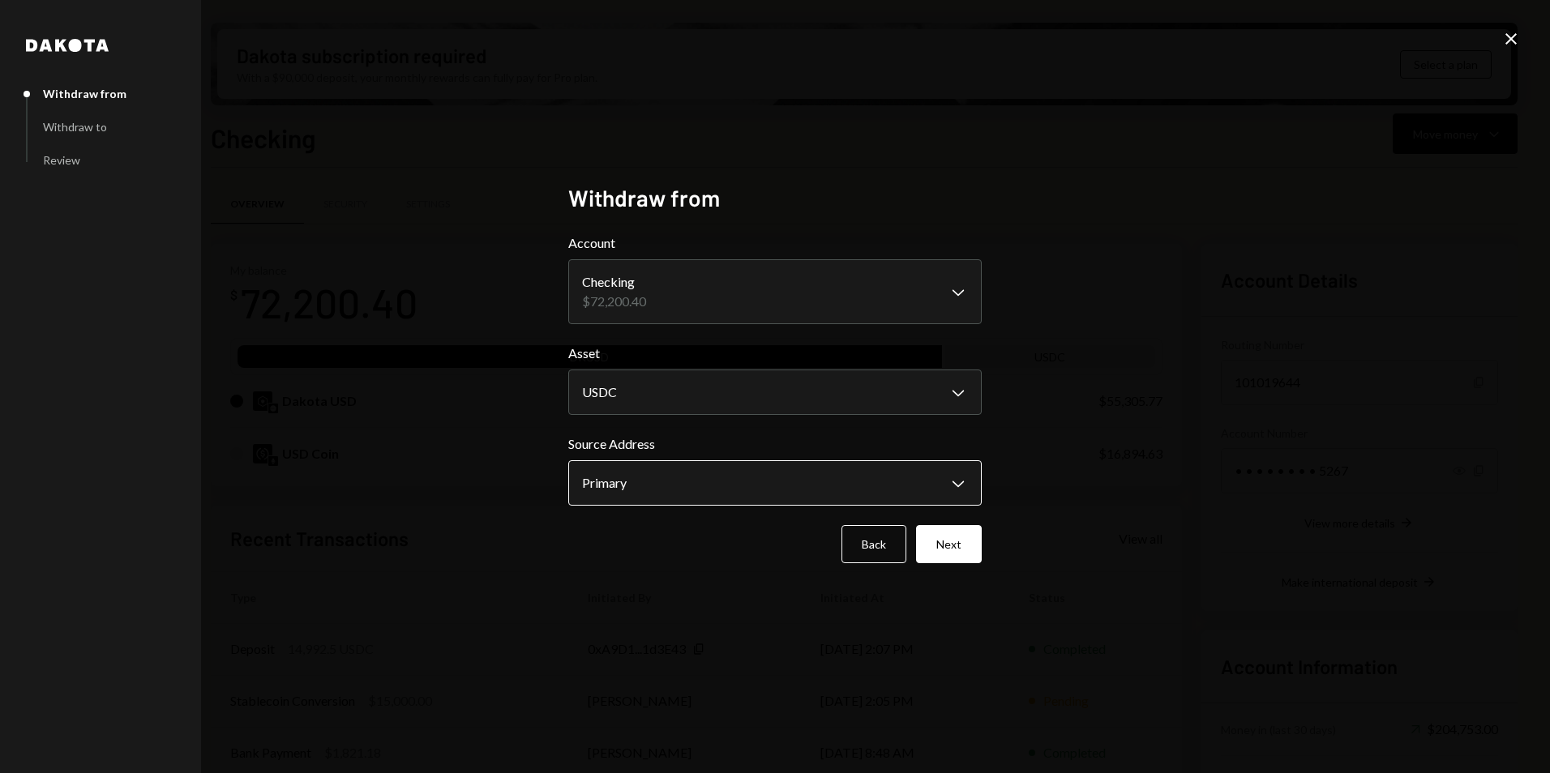
click at [728, 495] on body "H Hychain Foundati... Caret Down Home Home Inbox Inbox Activities Transactions …" at bounding box center [775, 386] width 1550 height 773
drag, startPoint x: 789, startPoint y: 485, endPoint x: 927, endPoint y: 531, distance: 146.1
click at [942, 549] on button "Next" at bounding box center [949, 544] width 66 height 38
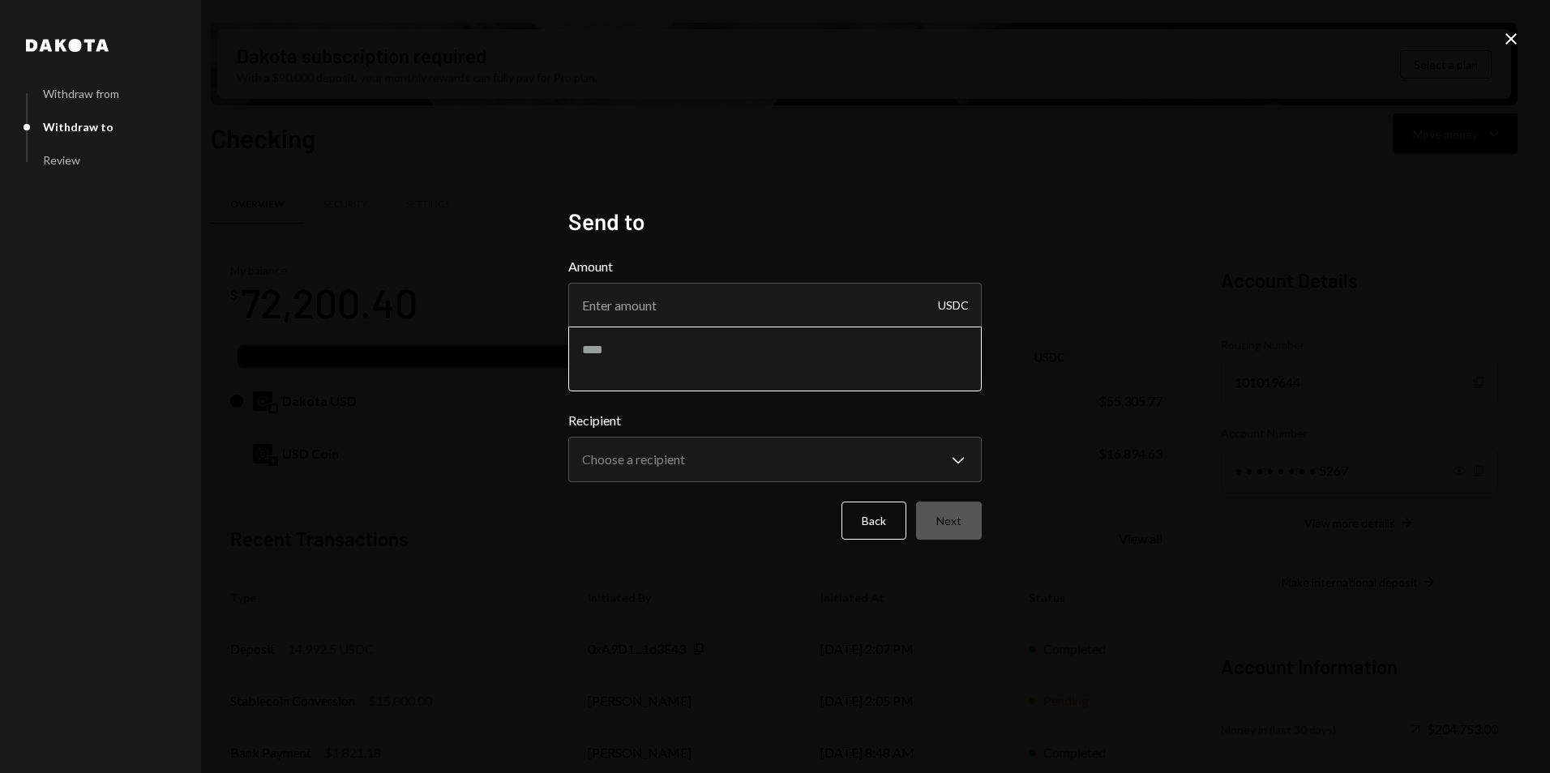
click at [716, 349] on textarea at bounding box center [774, 359] width 413 height 65
click at [708, 479] on body "H Hychain Foundati... Caret Down Home Home Inbox Inbox Activities Transactions …" at bounding box center [775, 386] width 1550 height 773
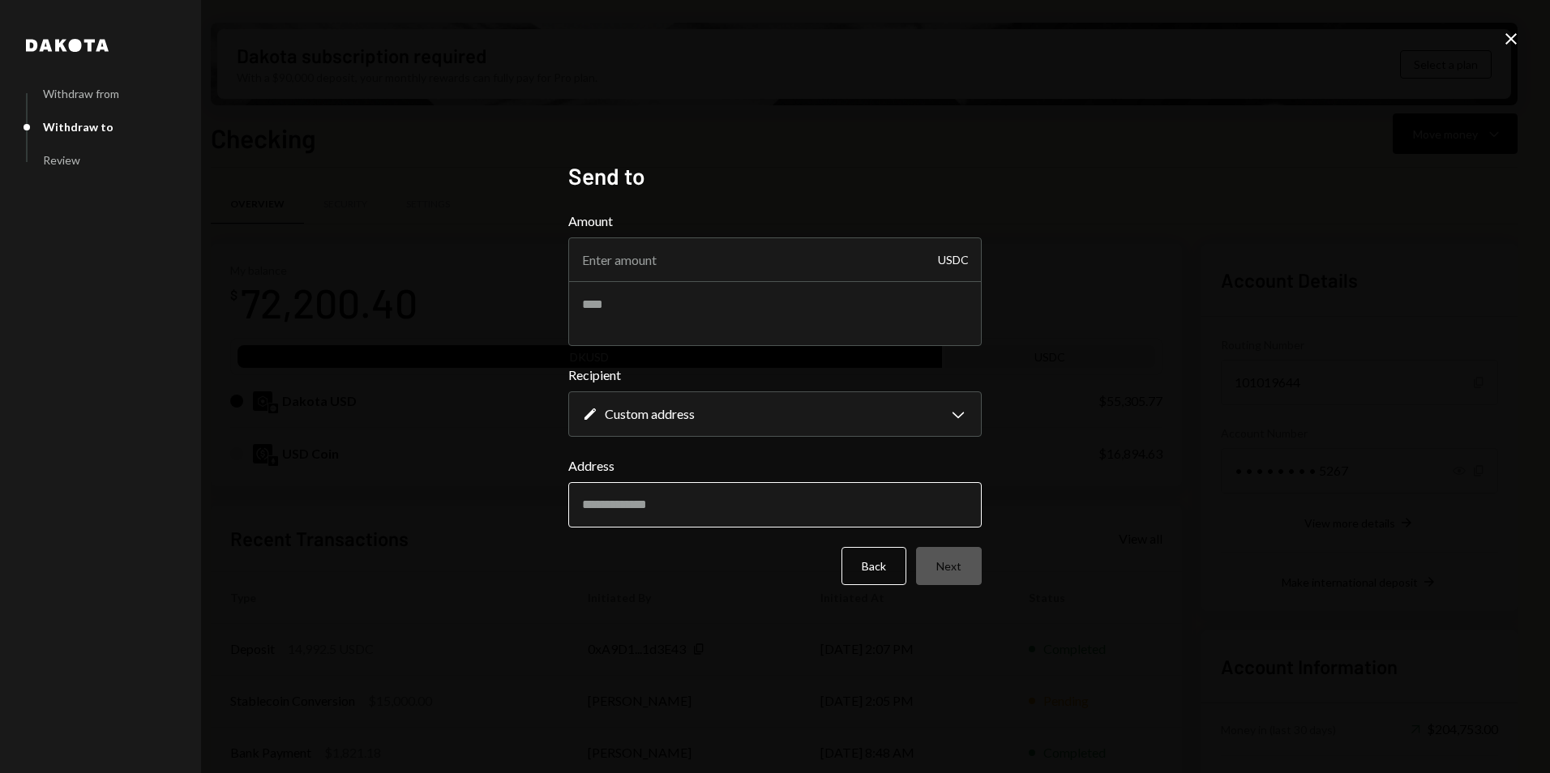
click at [717, 494] on input "Address" at bounding box center [774, 504] width 413 height 45
click at [717, 409] on body "H Hychain Foundati... Caret Down Home Home Inbox Inbox Activities Transactions …" at bounding box center [775, 386] width 1550 height 773
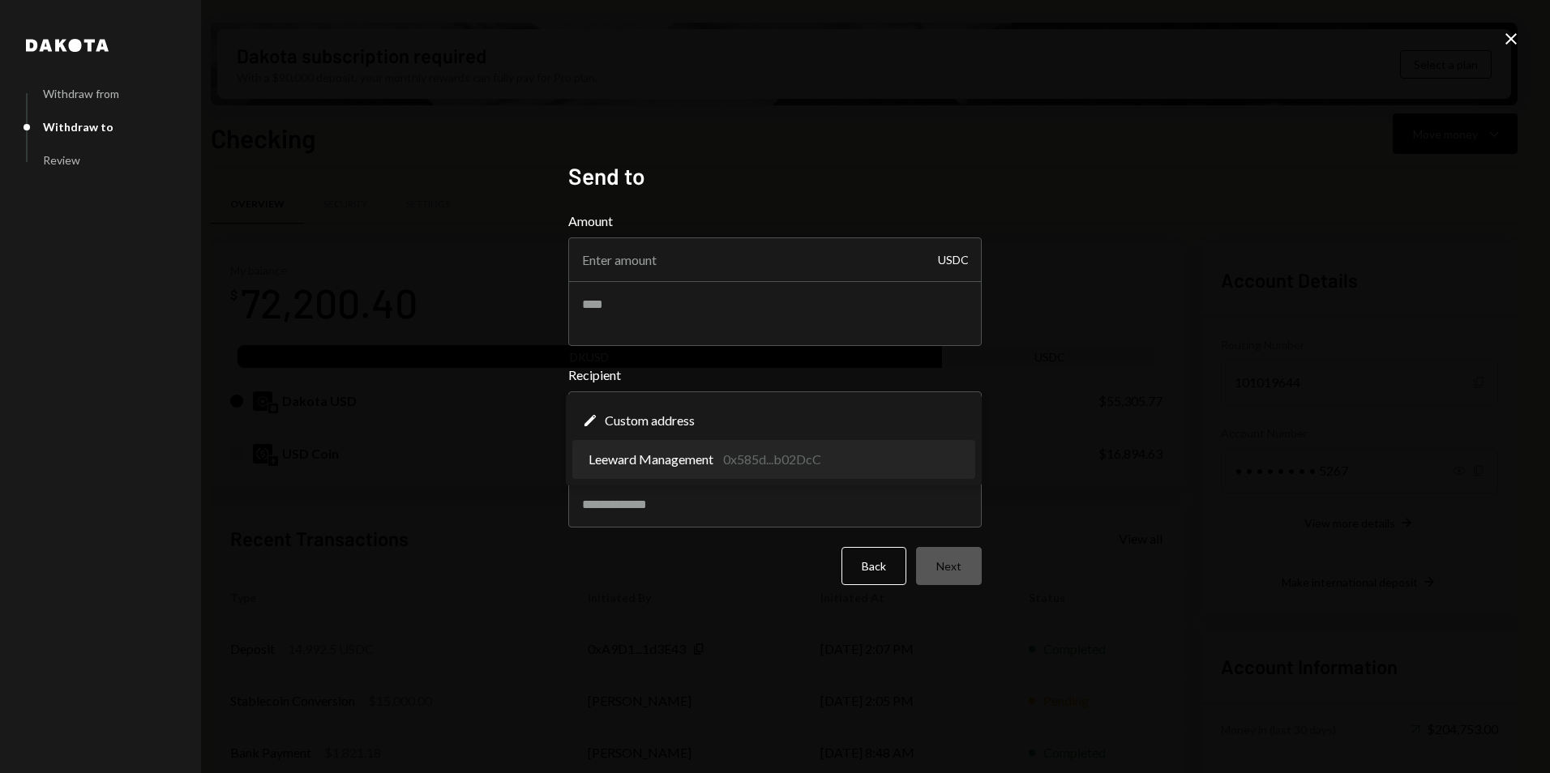
select select "**********"
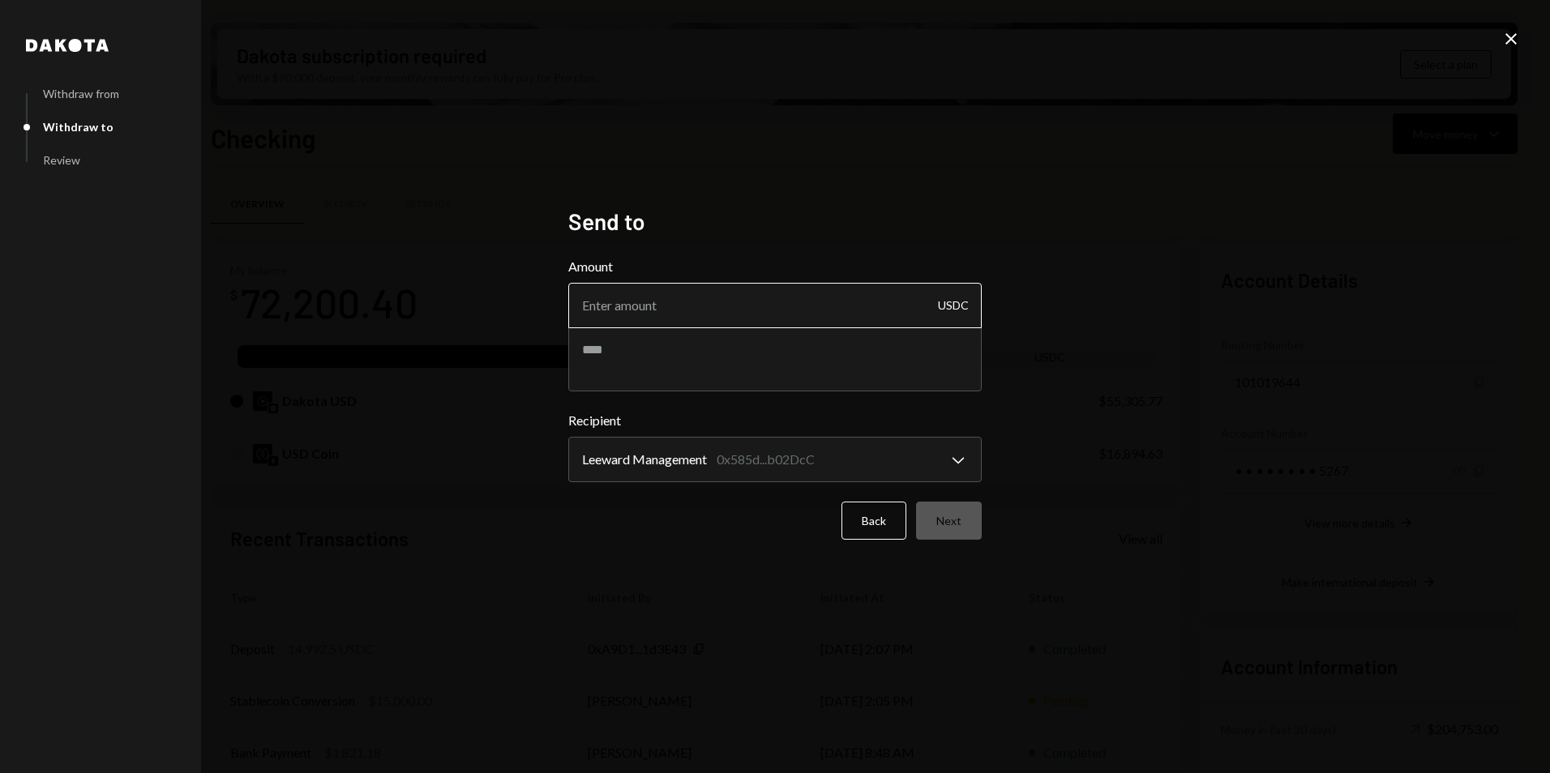
click at [712, 298] on input "Amount" at bounding box center [774, 305] width 413 height 45
type input "8975"
type textarea "**********"
drag, startPoint x: 658, startPoint y: 349, endPoint x: 522, endPoint y: 343, distance: 136.3
click at [522, 342] on div "**********" at bounding box center [775, 386] width 1550 height 773
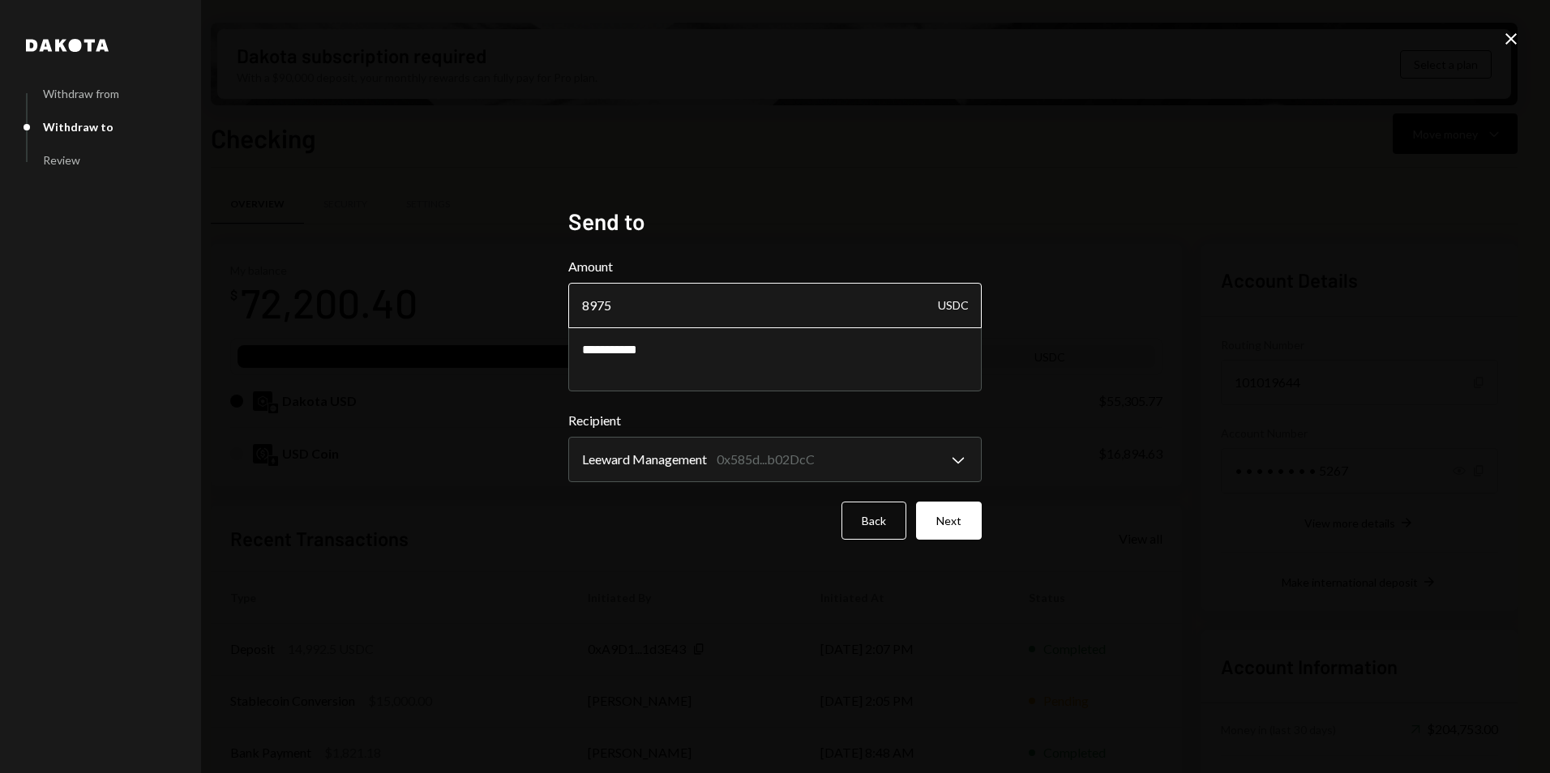
click at [662, 319] on input "8975" at bounding box center [774, 305] width 413 height 45
type input "9127.50"
type textarea "**********"
click at [947, 507] on button "Next" at bounding box center [949, 521] width 66 height 38
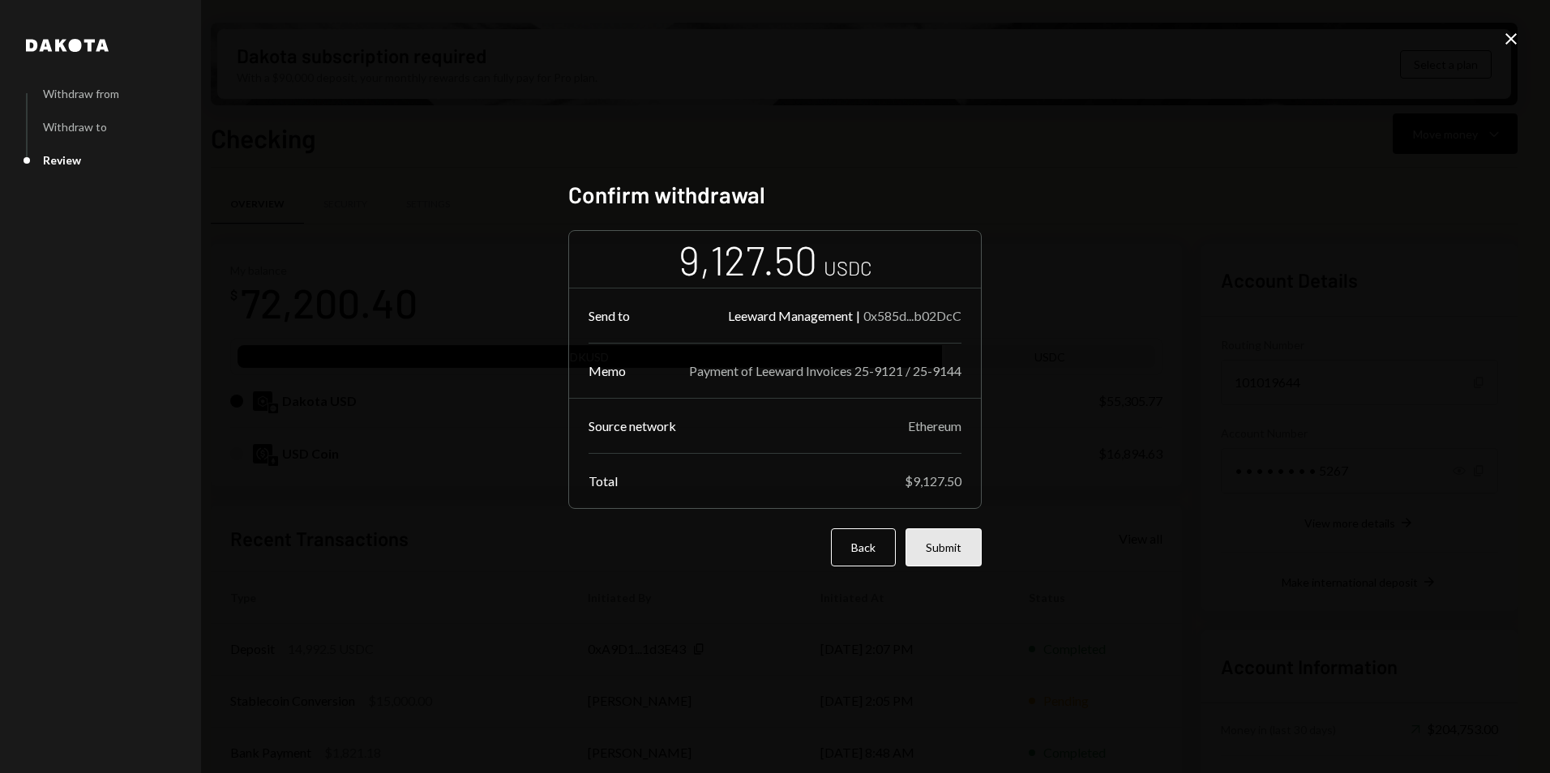
click at [974, 530] on form "9,127.50 USDC Send to Leeward Management | 0x585d...b02DcC Memo Payment of Leew…" at bounding box center [774, 398] width 413 height 337
click at [969, 579] on div "Confirm withdrawal 9,127.50 USDC Send to Leeward Management | 0x585d...b02DcC M…" at bounding box center [774, 387] width 413 height 412
click at [955, 544] on button "Submit" at bounding box center [943, 547] width 76 height 38
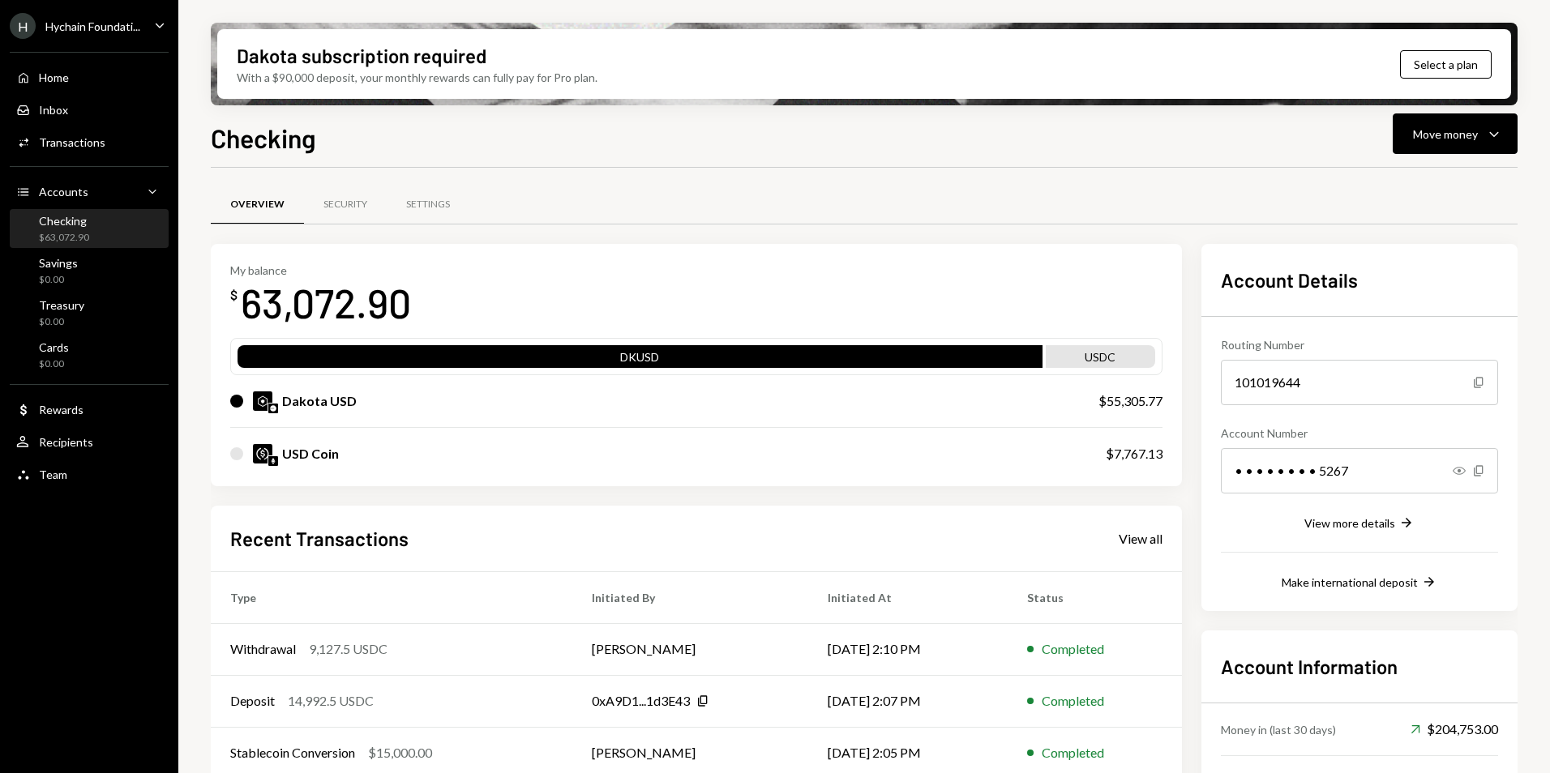
click at [80, 37] on div "H Hychain Foundati..." at bounding box center [75, 26] width 130 height 26
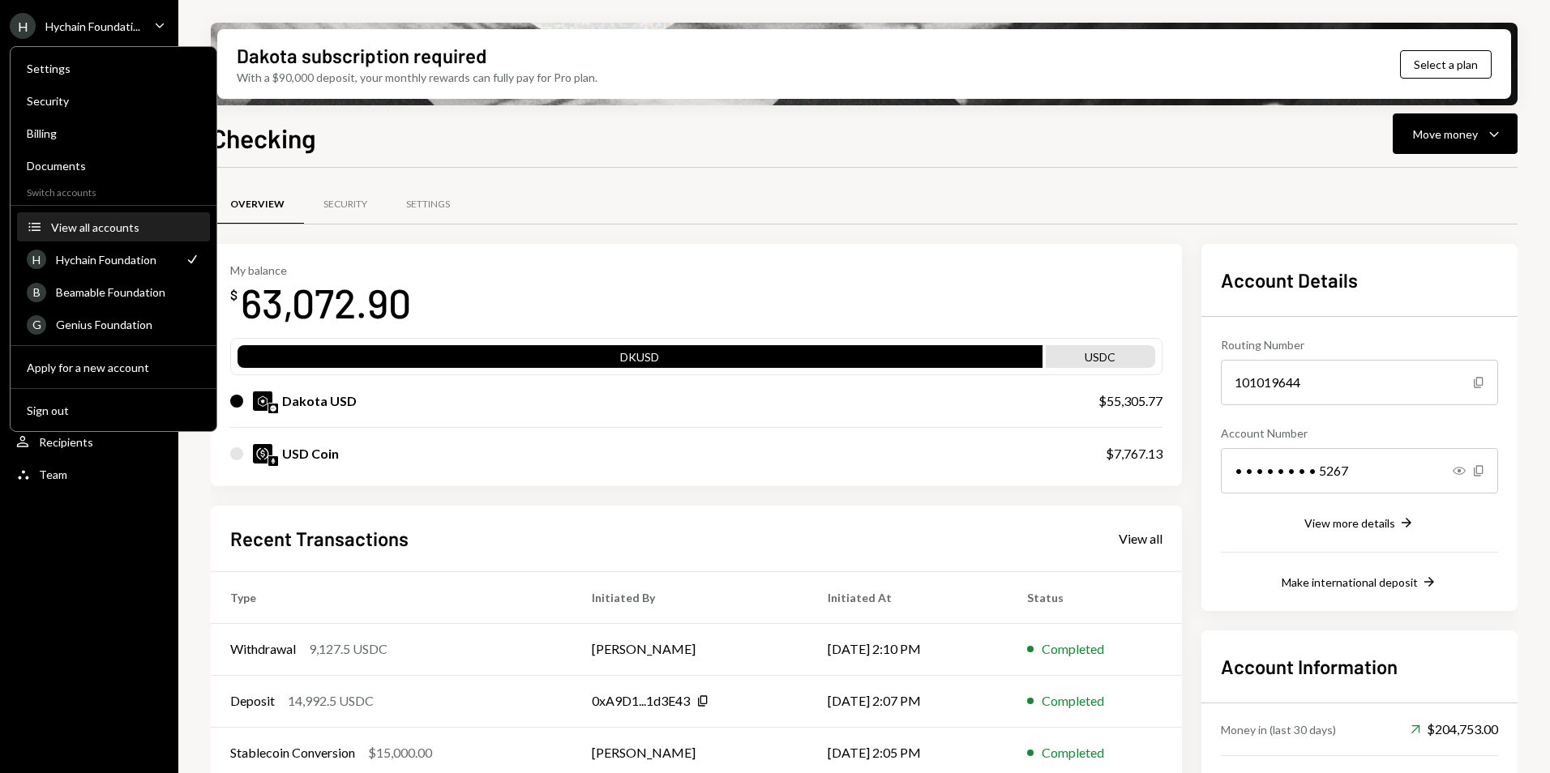
click at [122, 226] on div "View all accounts" at bounding box center [125, 227] width 149 height 14
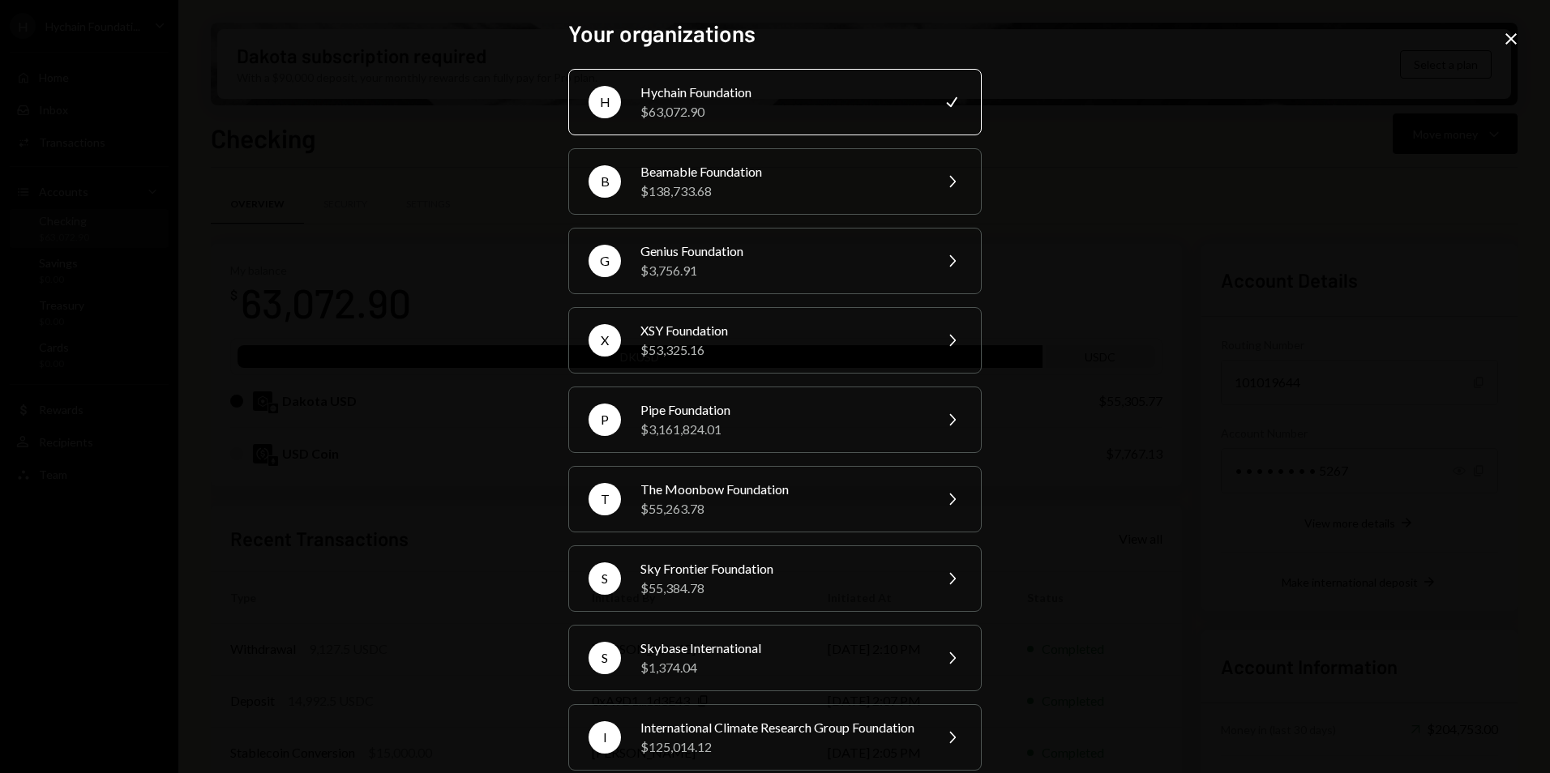
click at [712, 294] on div "H Hychain Foundation $63,072.90 Check B Beamable Foundation $138,733.68 Chevron…" at bounding box center [774, 579] width 413 height 1020
click at [712, 321] on div "XSY Foundation" at bounding box center [781, 330] width 282 height 19
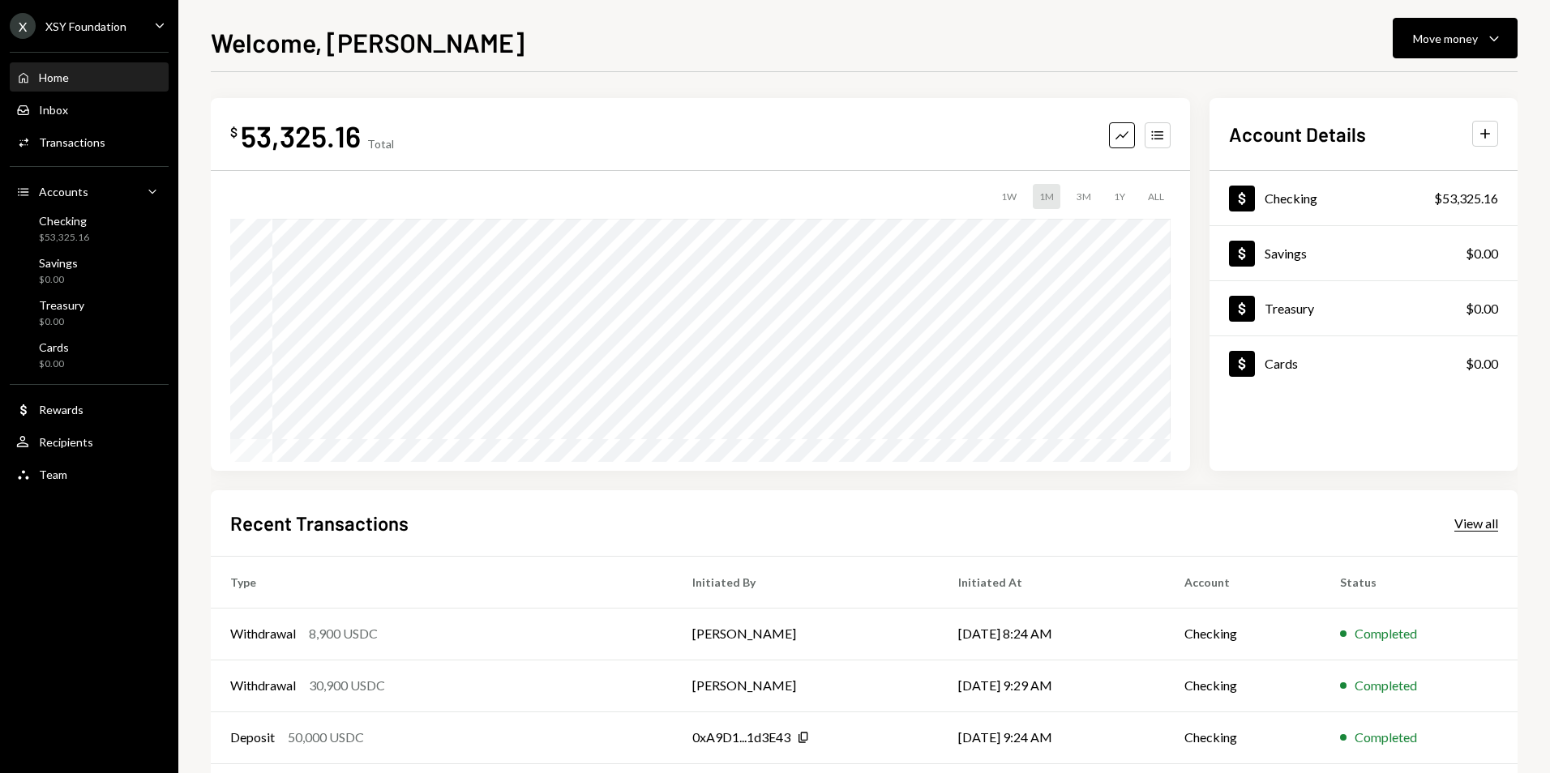
click at [1487, 524] on div "View all" at bounding box center [1476, 523] width 44 height 16
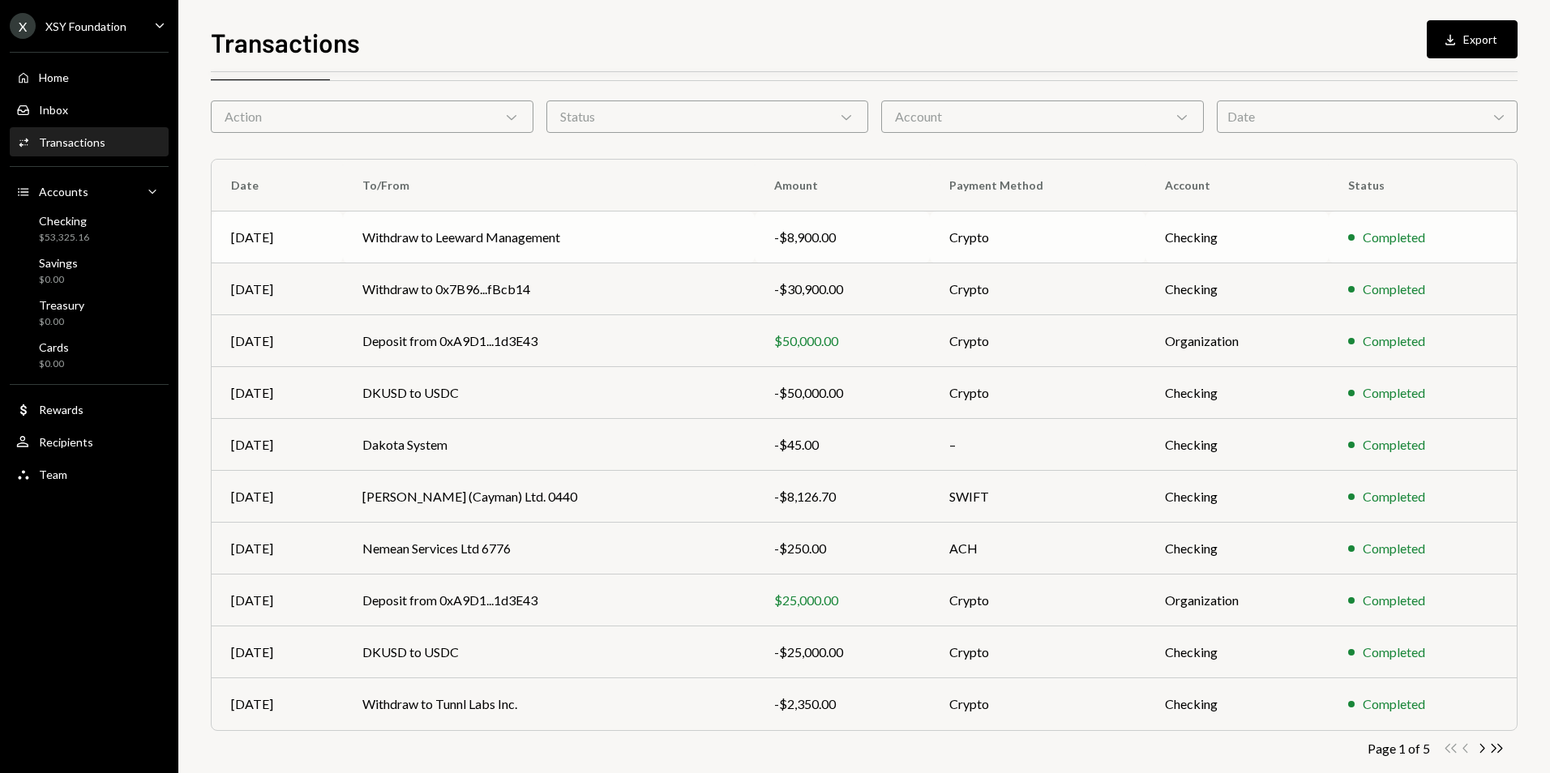
scroll to position [73, 0]
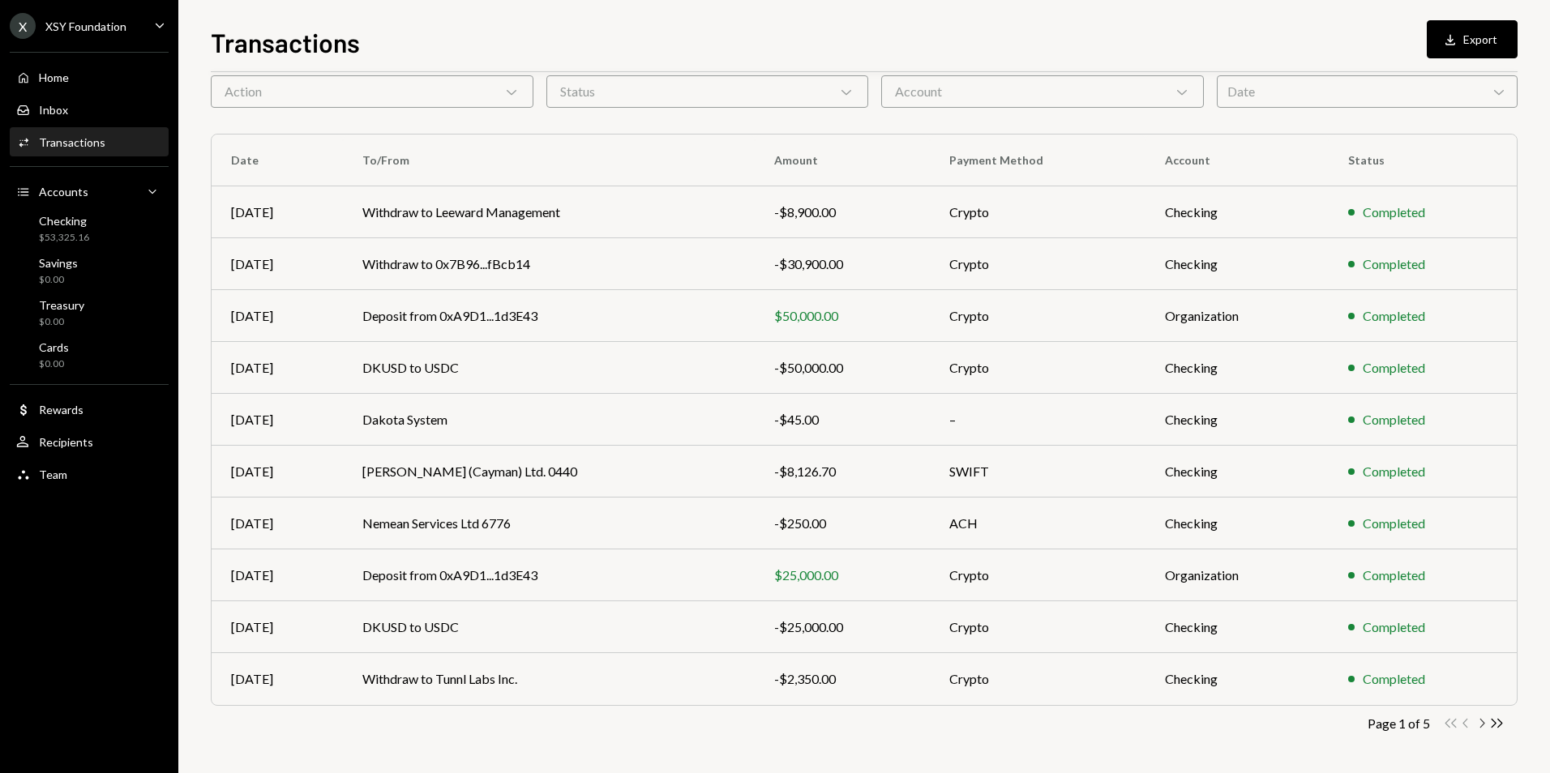
click at [1483, 726] on icon "Chevron Right" at bounding box center [1480, 723] width 15 height 15
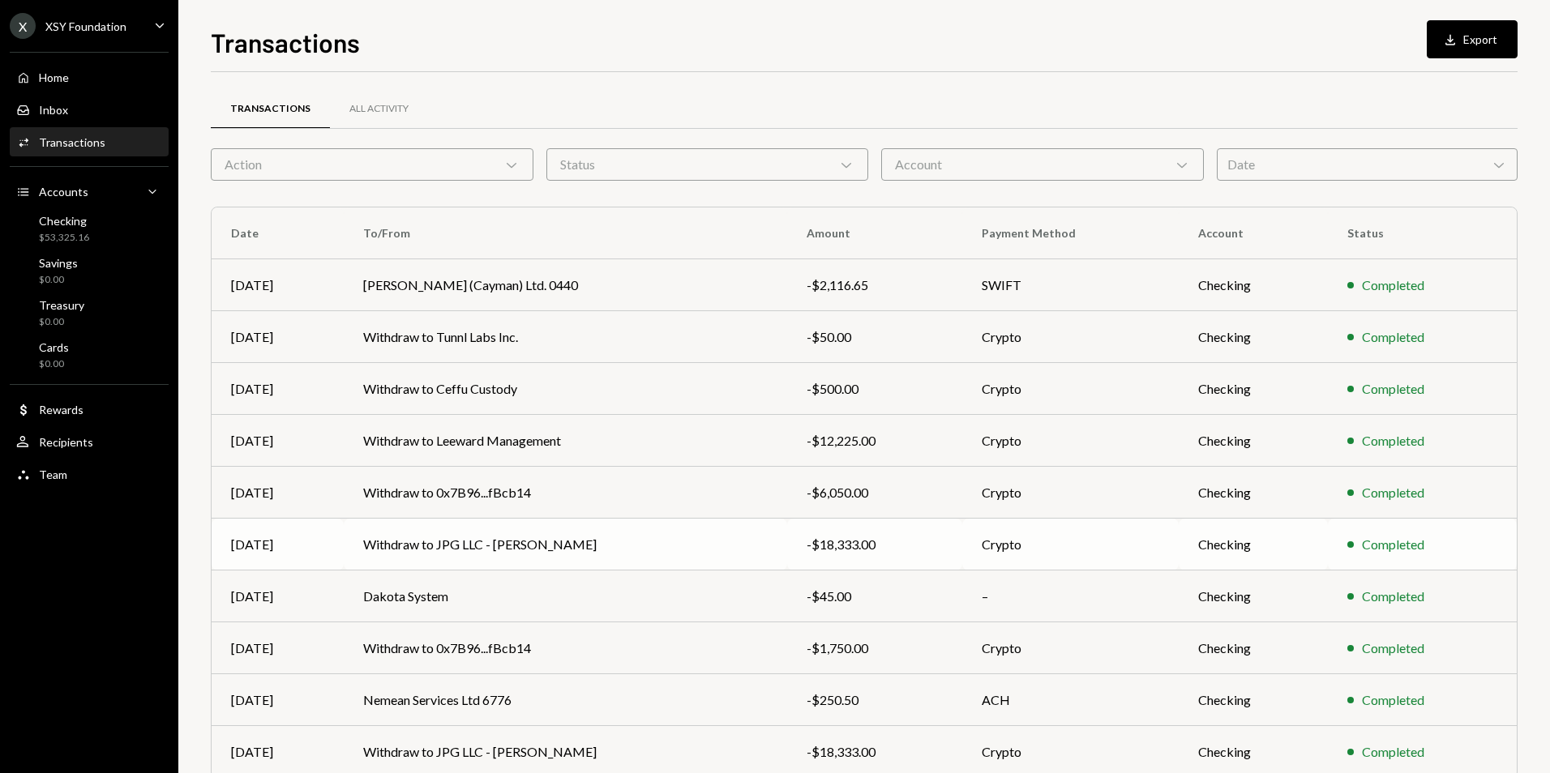
click at [576, 547] on td "Withdraw to JPG LLC - Kevin March" at bounding box center [565, 545] width 443 height 52
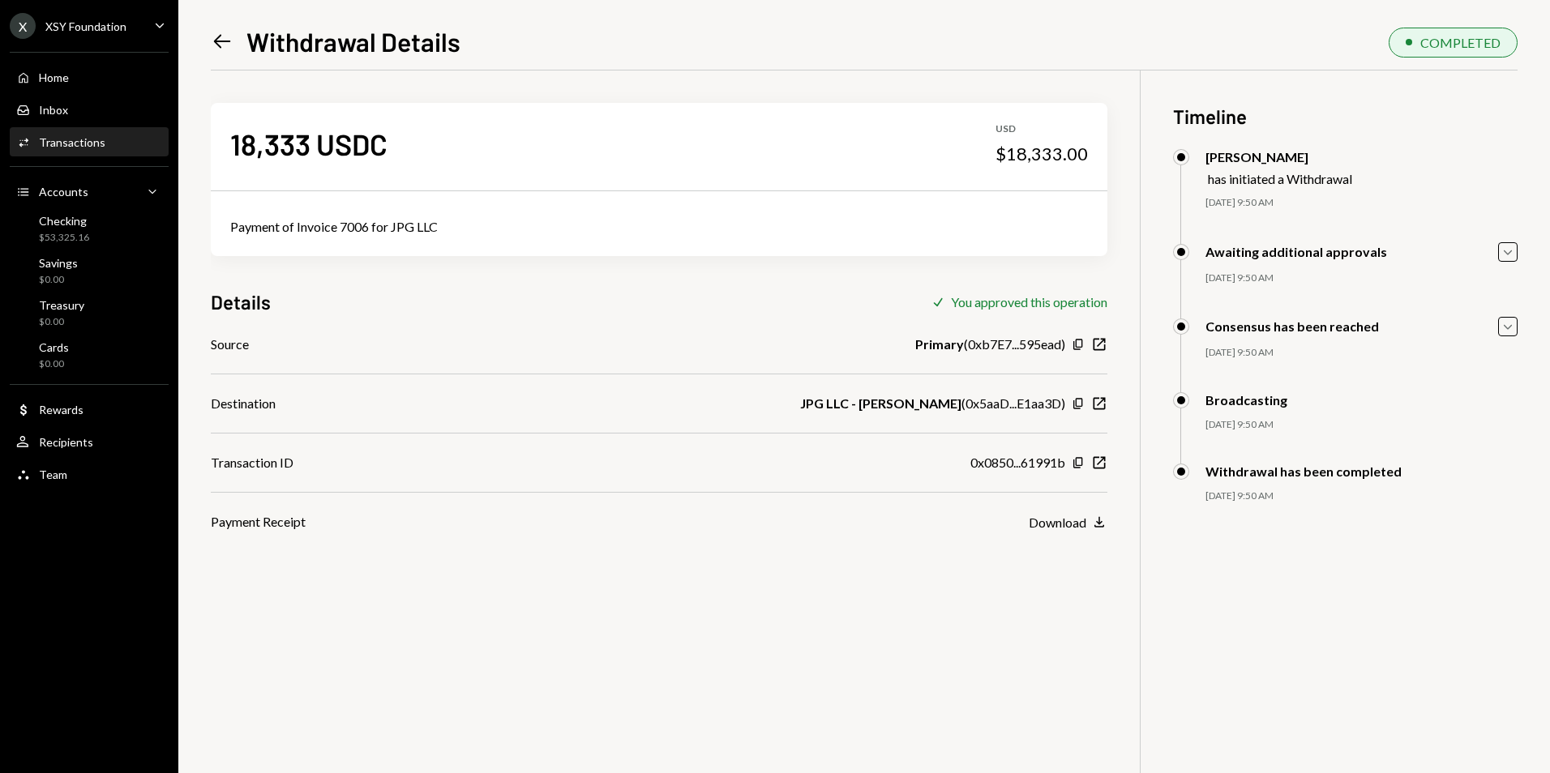
click at [225, 60] on div "Left Arrow Withdrawal Details COMPLETED 18,333 USDC USD $18,333.00 Payment of I…" at bounding box center [864, 398] width 1307 height 751
click at [213, 49] on icon "Left Arrow" at bounding box center [222, 41] width 23 height 23
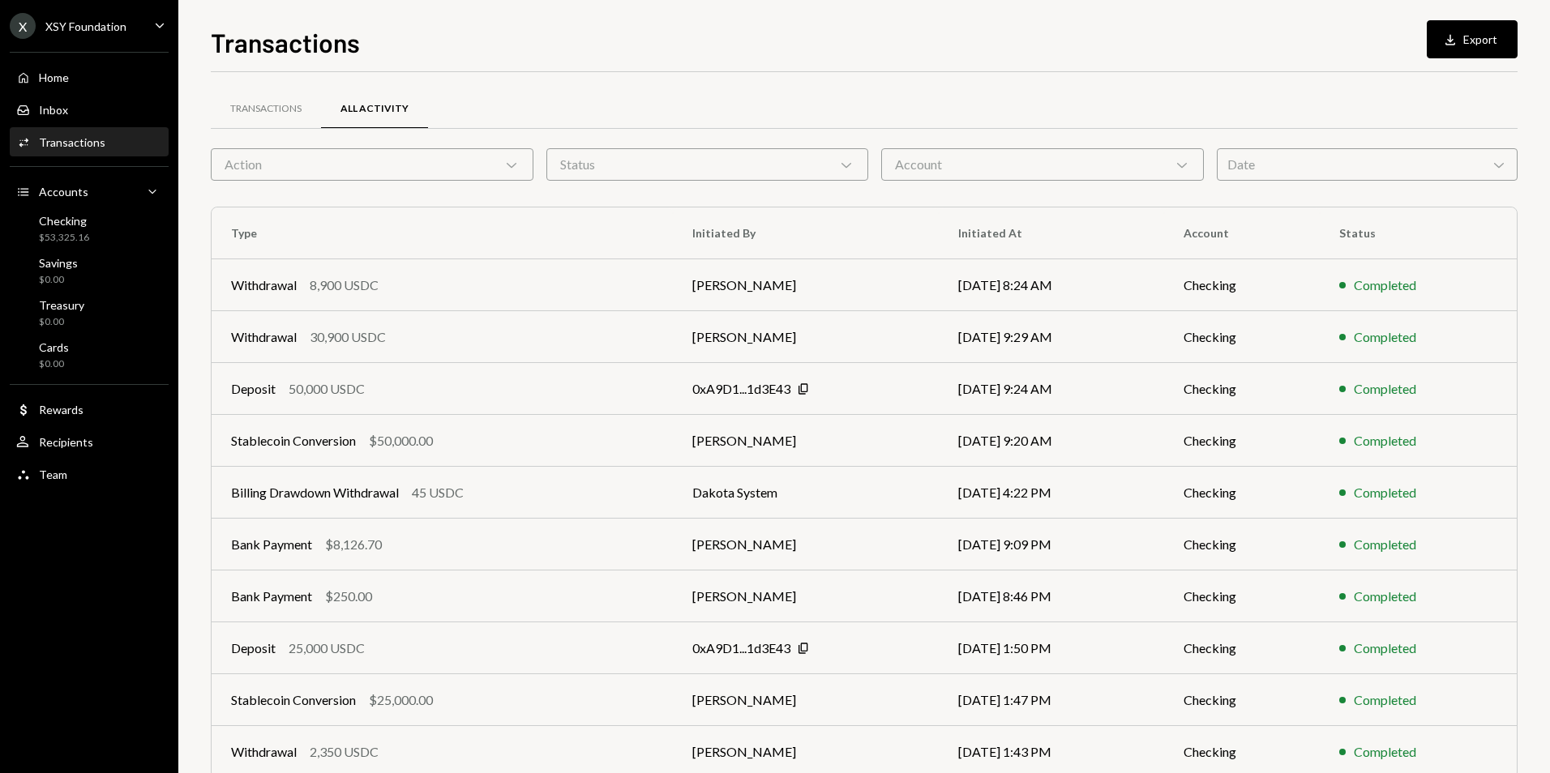
click at [107, 27] on div "XSY Foundation" at bounding box center [85, 26] width 81 height 14
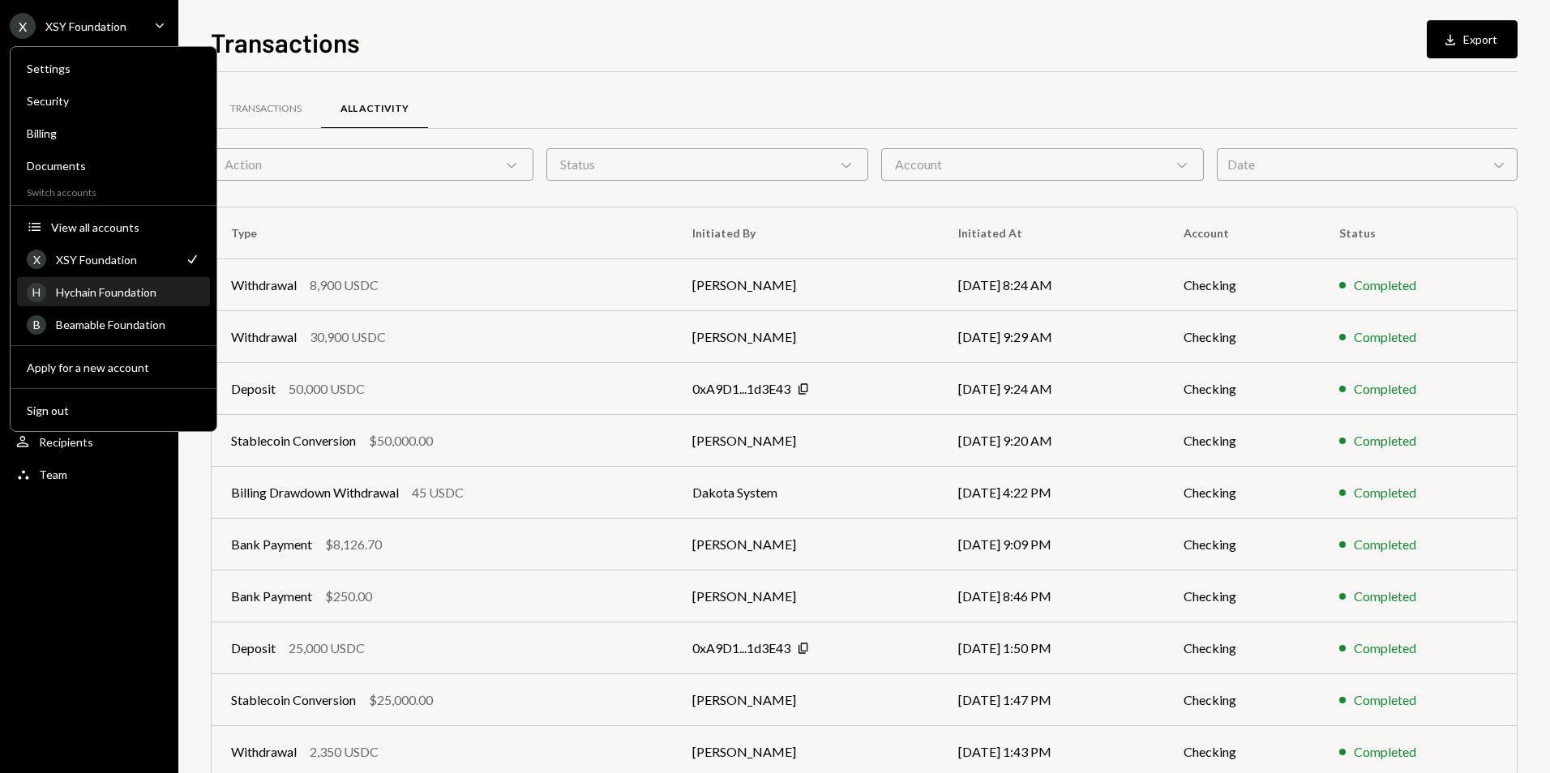
click at [139, 298] on div "Hychain Foundation" at bounding box center [128, 292] width 144 height 14
